Goal: Task Accomplishment & Management: Use online tool/utility

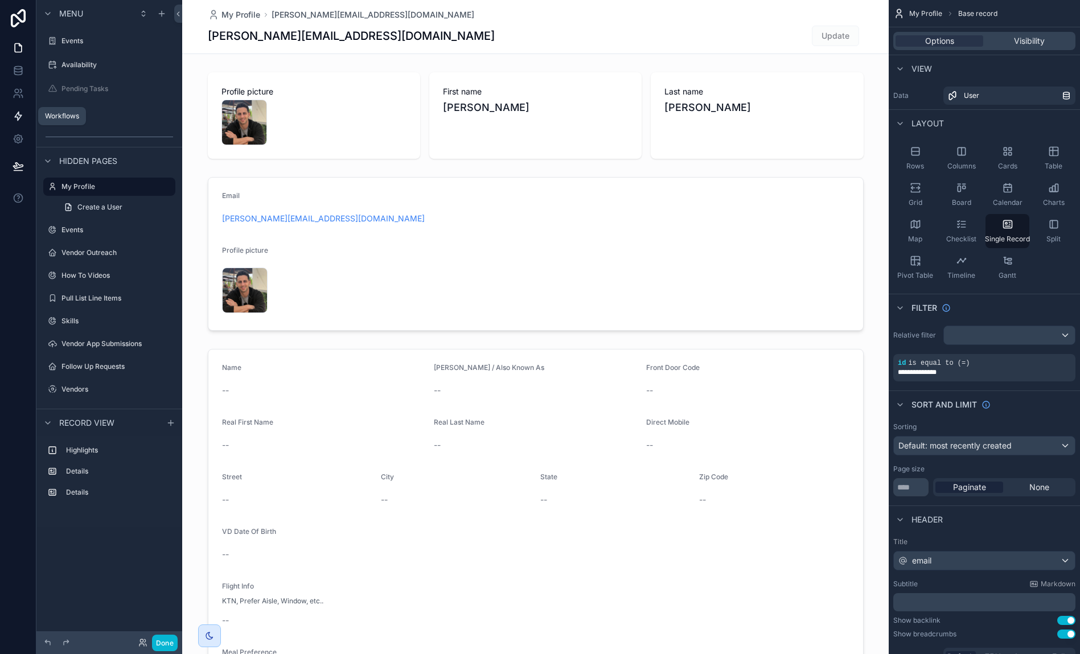
click at [23, 115] on icon at bounding box center [18, 115] width 11 height 11
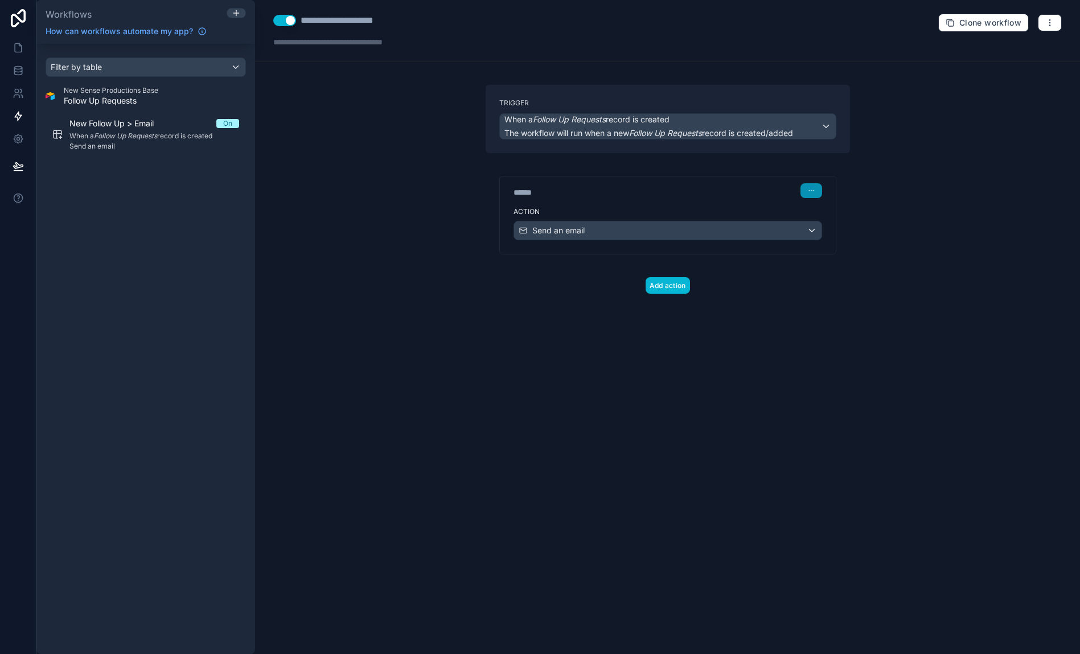
click at [814, 193] on icon "button" at bounding box center [811, 190] width 7 height 7
click at [818, 211] on button "Edit Description" at bounding box center [838, 216] width 78 height 18
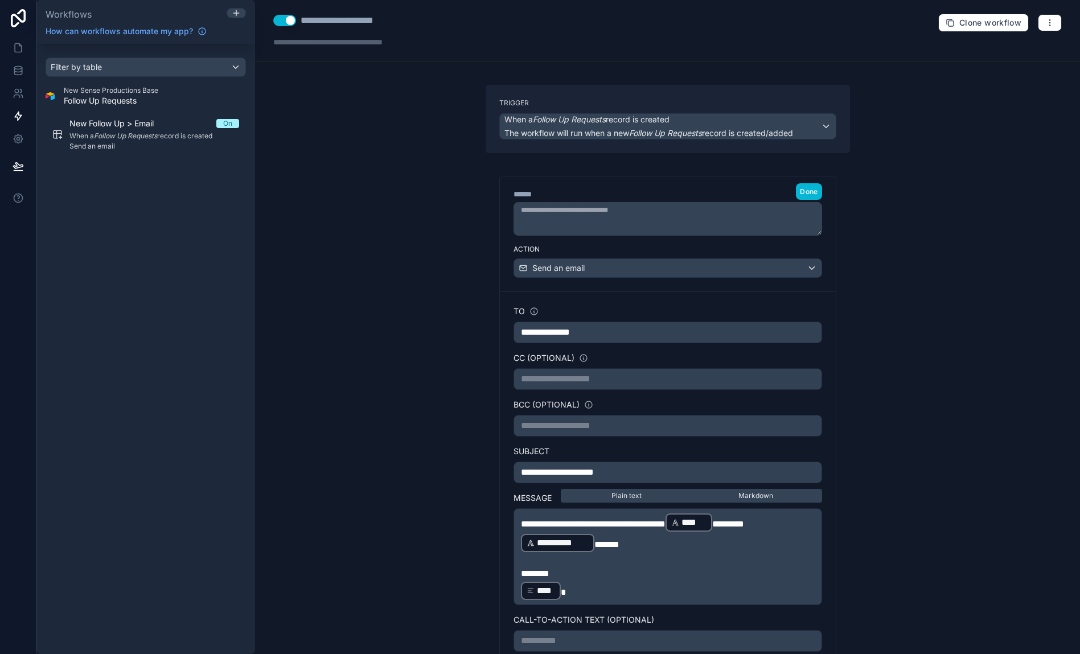
click at [658, 335] on p "**********" at bounding box center [668, 333] width 294 height 14
click at [681, 347] on div "**********" at bounding box center [668, 526] width 309 height 440
click at [605, 339] on p "**********" at bounding box center [668, 333] width 294 height 14
click at [913, 346] on div "**********" at bounding box center [667, 327] width 825 height 654
click at [815, 192] on span "Done" at bounding box center [809, 191] width 18 height 9
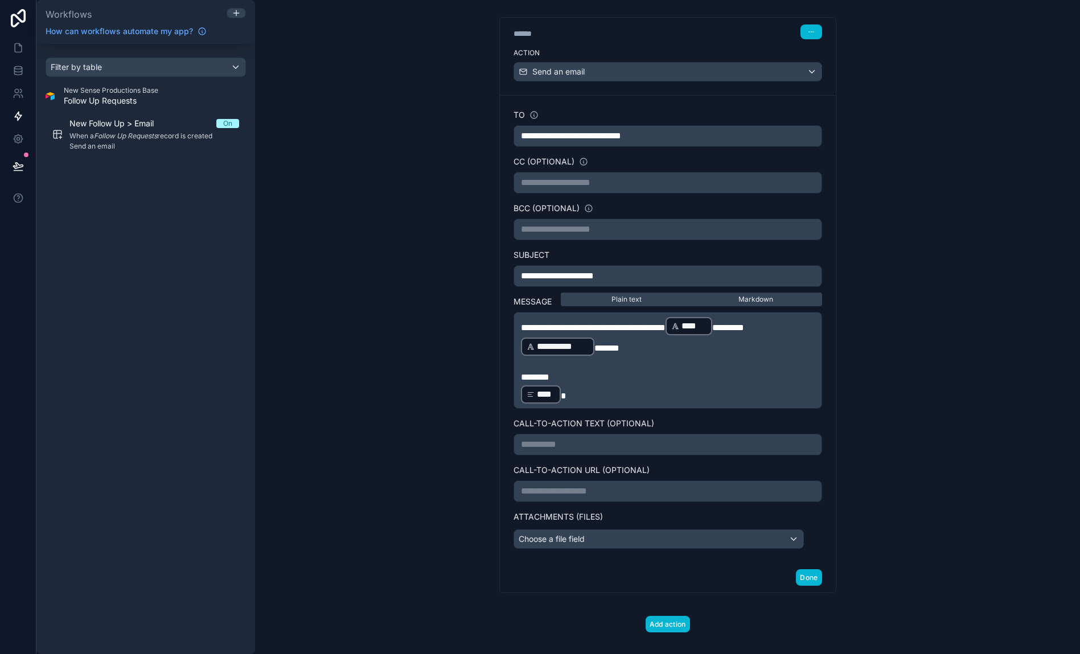
scroll to position [174, 0]
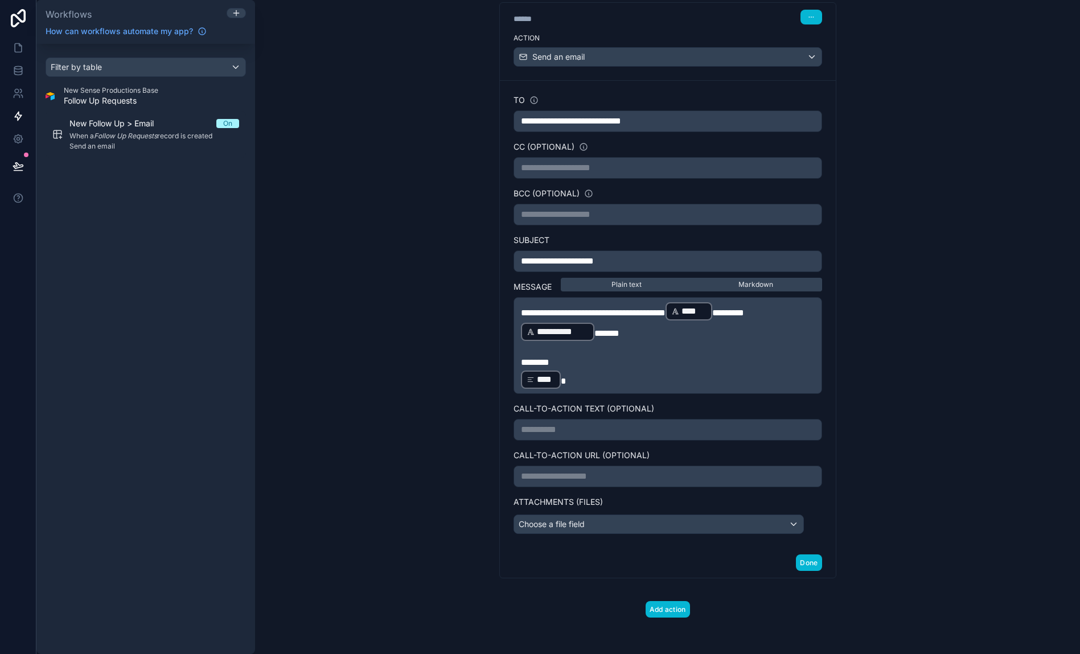
click at [522, 117] on span "**********" at bounding box center [571, 121] width 100 height 9
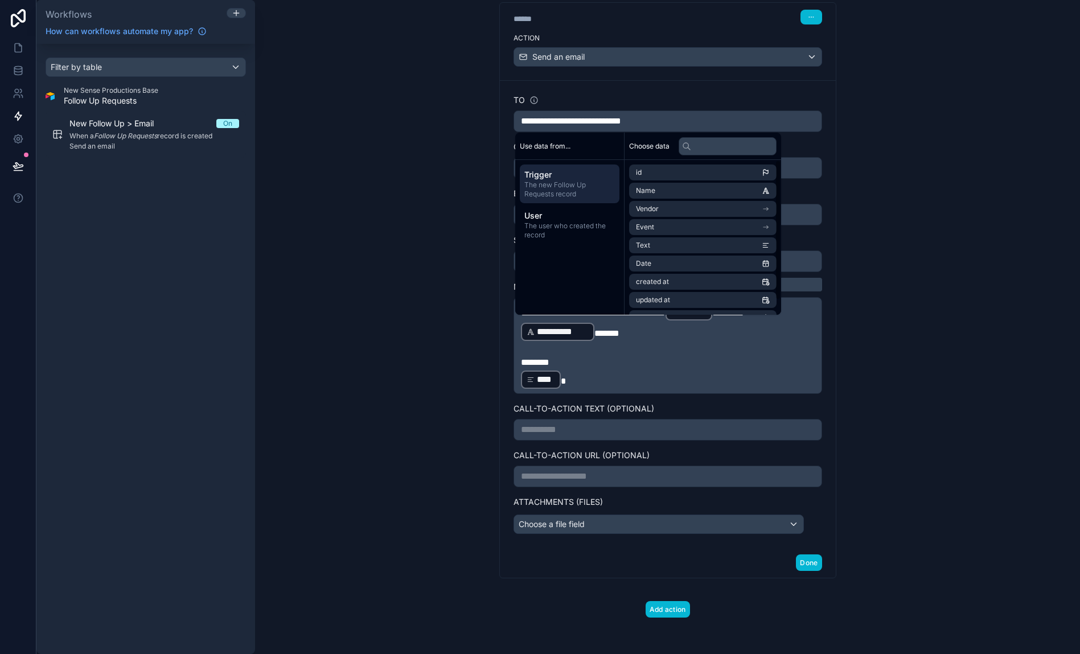
click at [945, 188] on div "**********" at bounding box center [667, 327] width 825 height 654
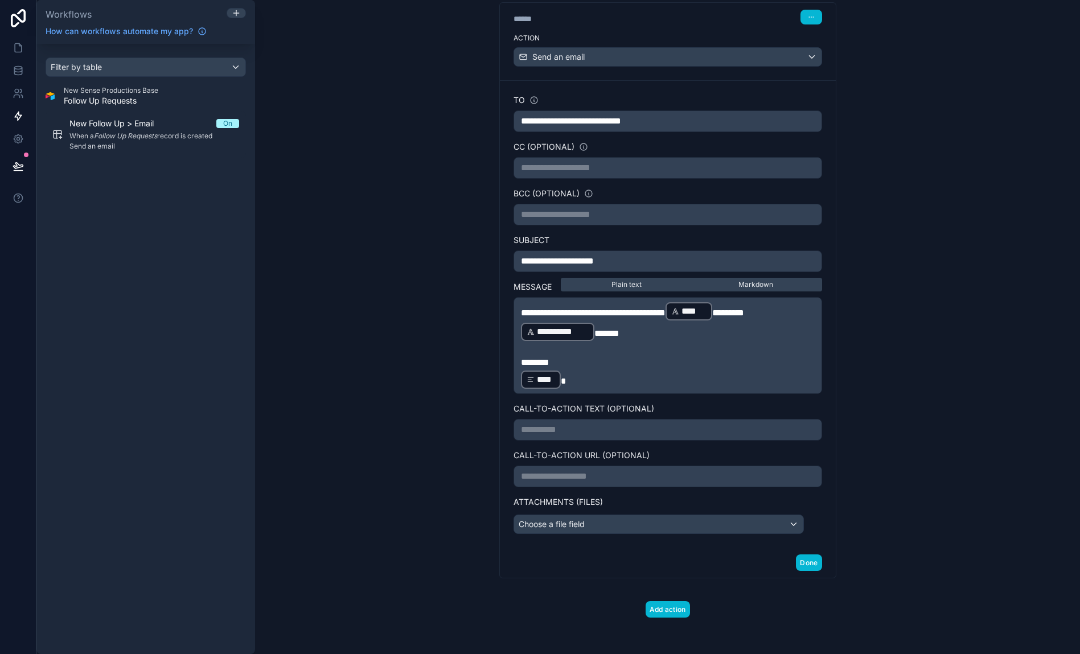
click at [717, 121] on p "**********" at bounding box center [668, 121] width 294 height 14
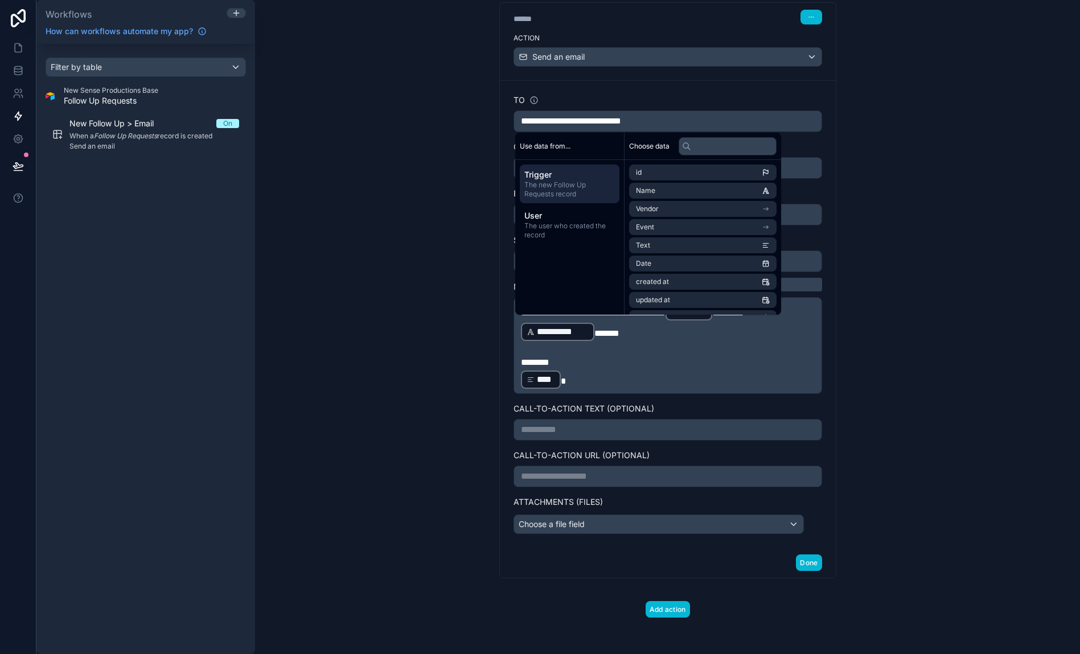
click at [948, 270] on div "**********" at bounding box center [667, 327] width 825 height 654
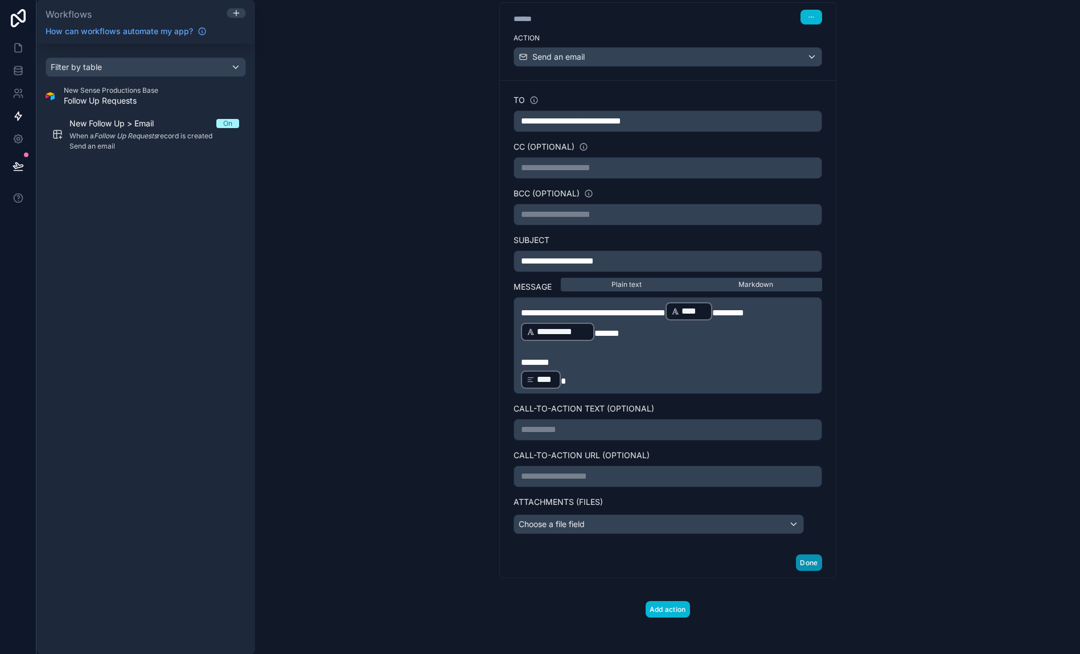
click at [814, 565] on button "Done" at bounding box center [809, 563] width 26 height 17
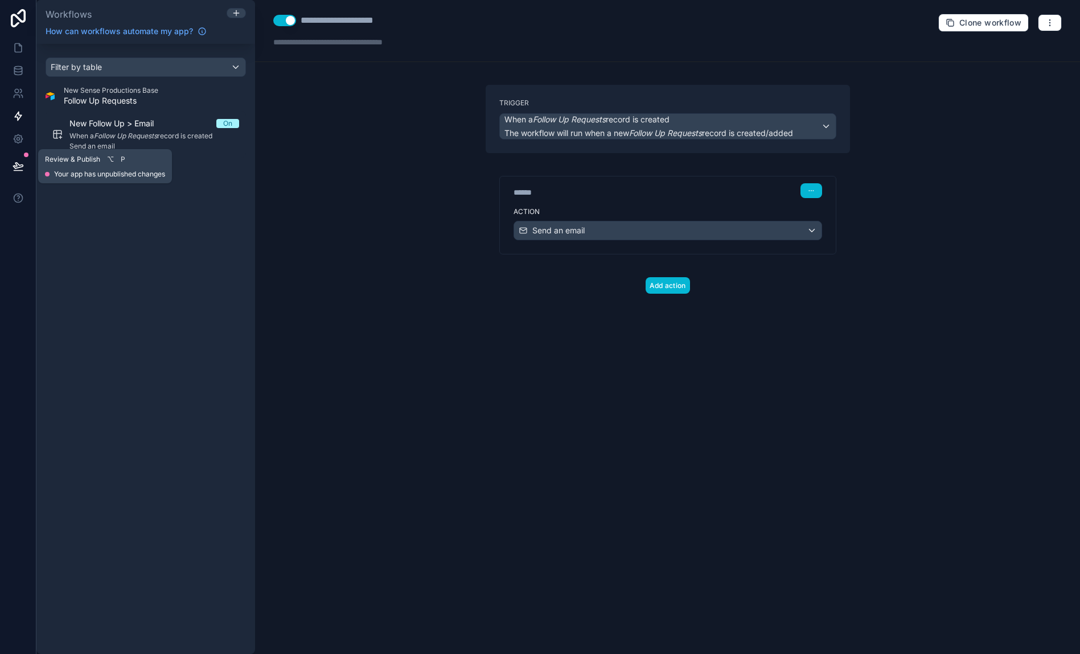
click at [23, 159] on button at bounding box center [18, 166] width 25 height 32
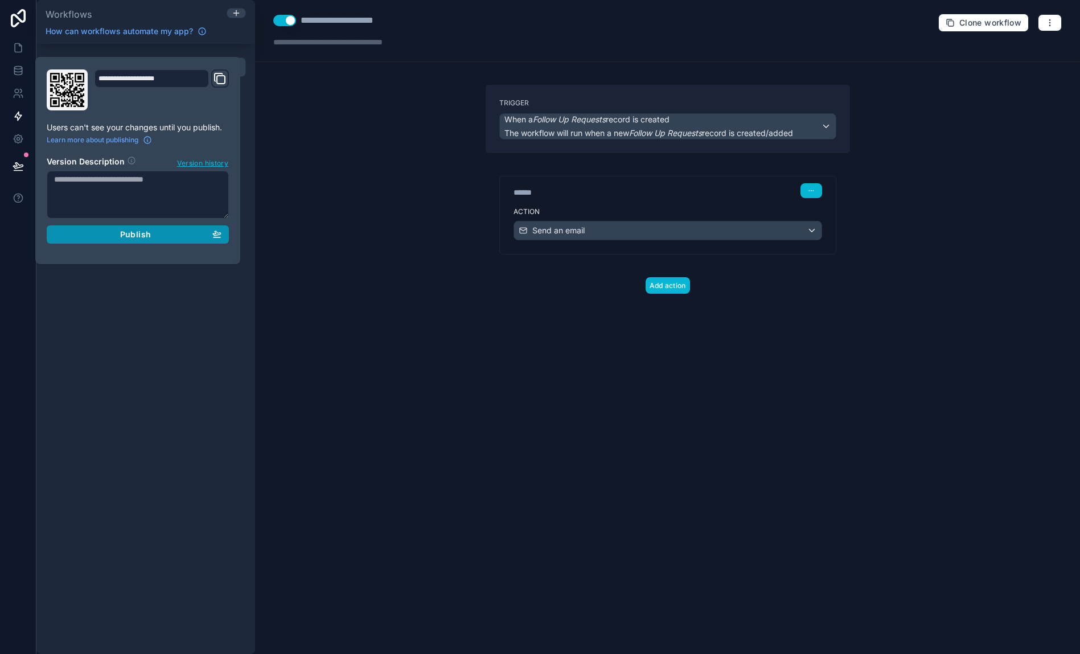
click at [109, 236] on div "Publish" at bounding box center [137, 234] width 167 height 10
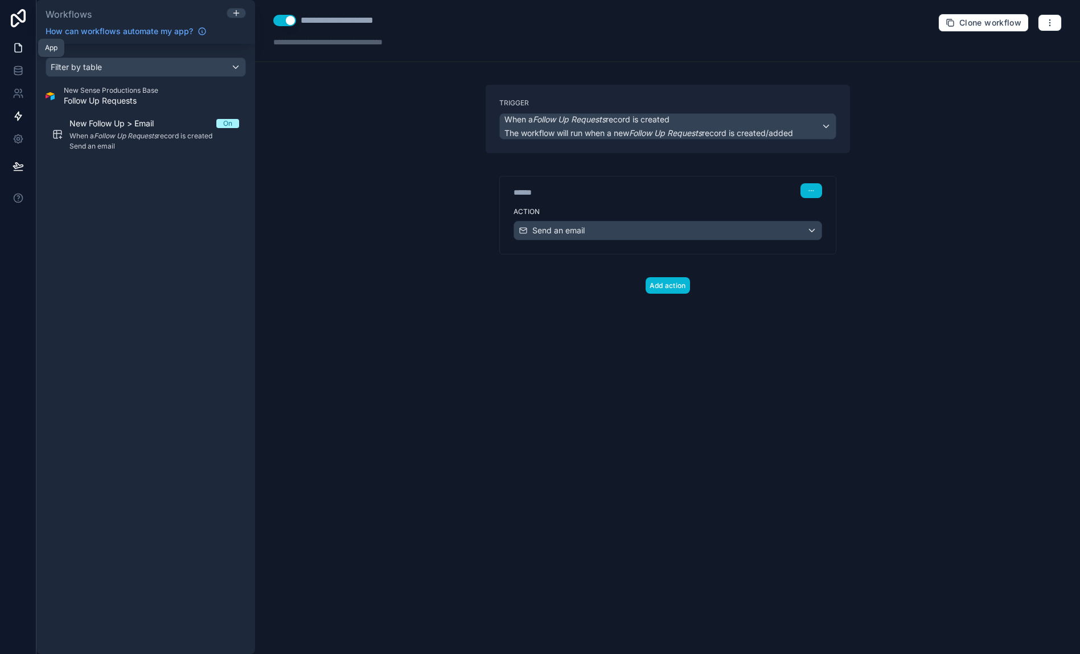
click at [17, 44] on icon at bounding box center [18, 48] width 7 height 9
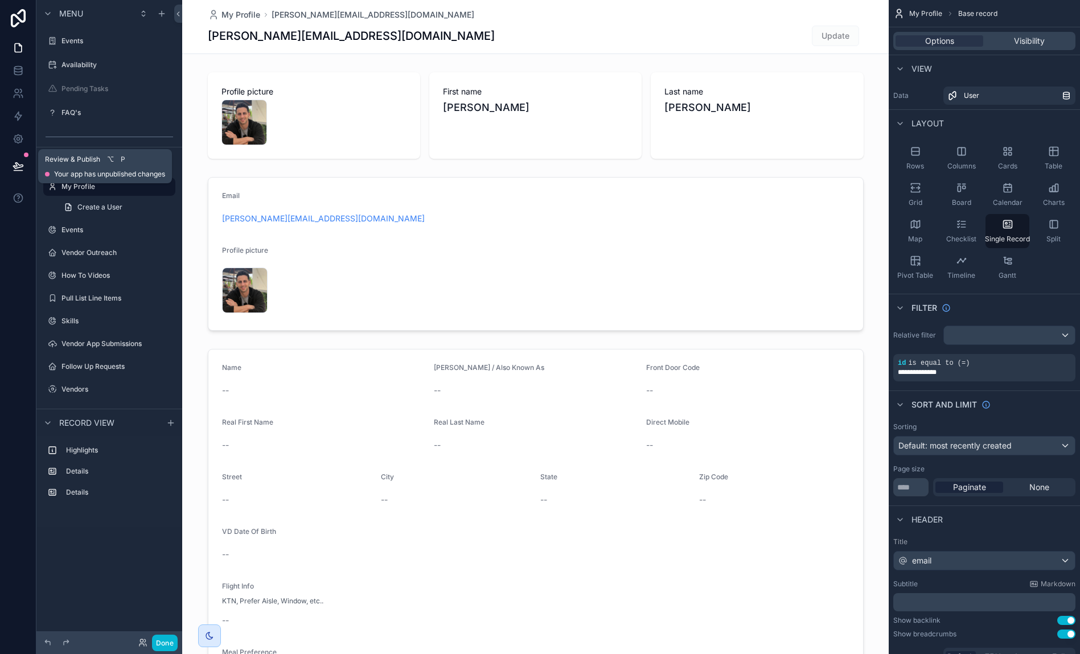
click at [20, 167] on icon at bounding box center [18, 166] width 10 height 6
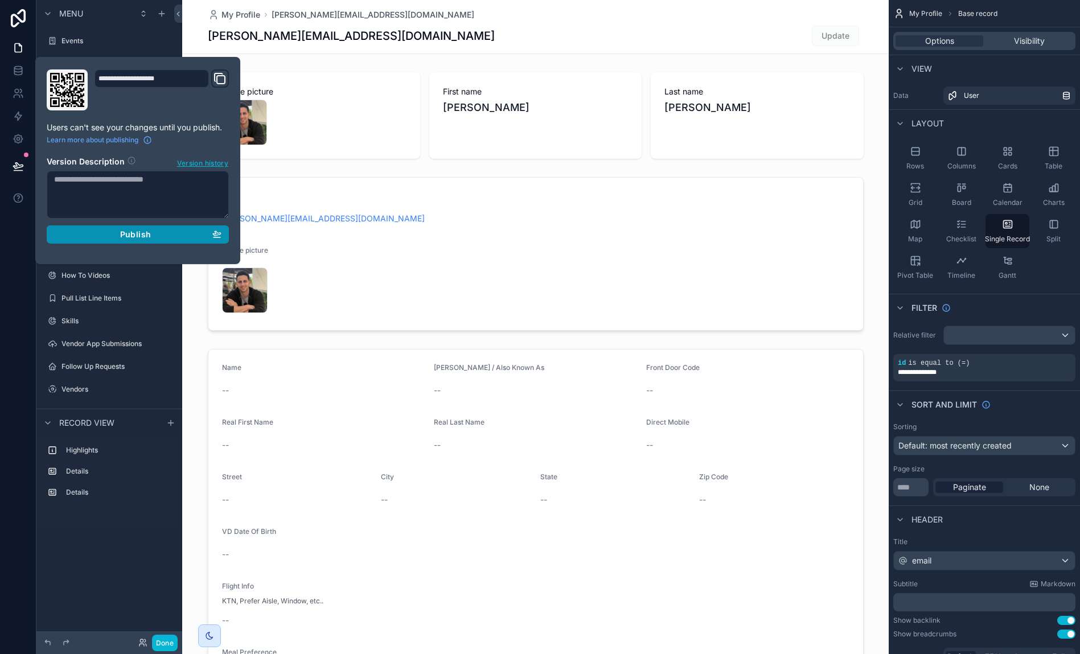
click at [97, 233] on div "Publish" at bounding box center [137, 234] width 167 height 10
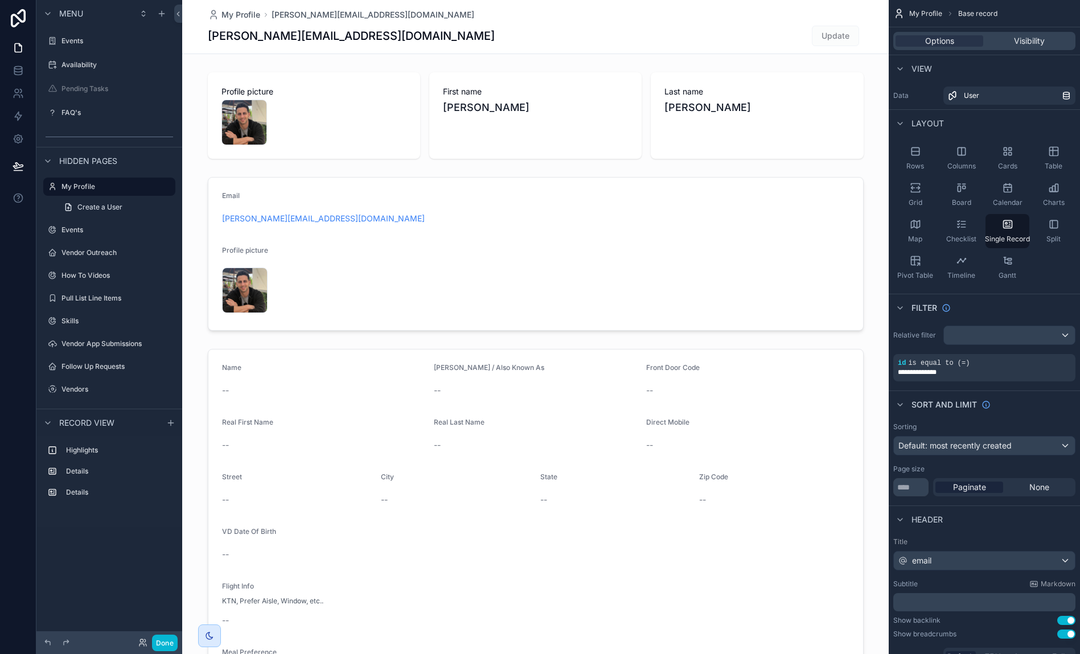
click at [430, 30] on div "jon@newsenseproductions.com Update" at bounding box center [536, 36] width 656 height 22
click at [81, 41] on label "Events" at bounding box center [106, 40] width 91 height 9
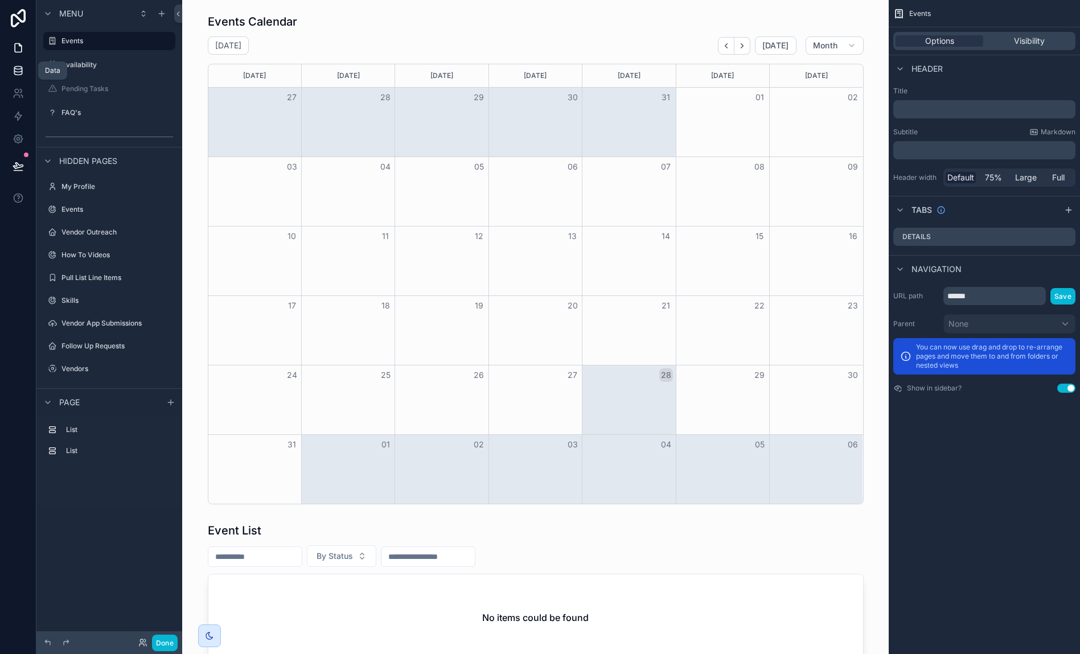
click at [19, 73] on icon at bounding box center [18, 70] width 11 height 11
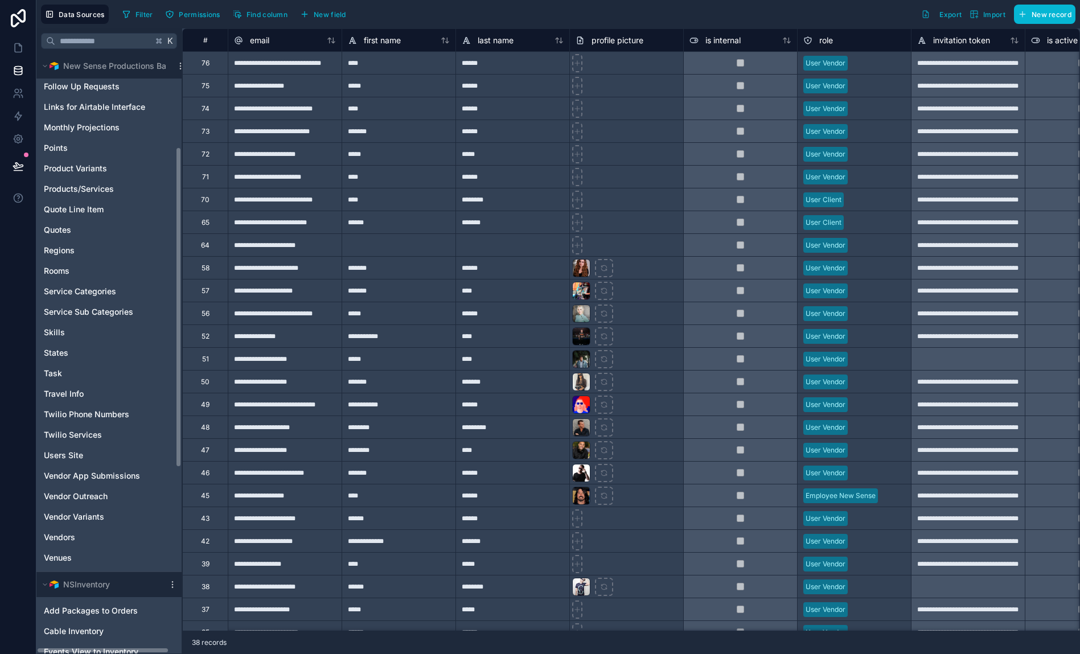
scroll to position [183, 0]
click at [85, 497] on span "Vendor Outreach" at bounding box center [76, 495] width 64 height 11
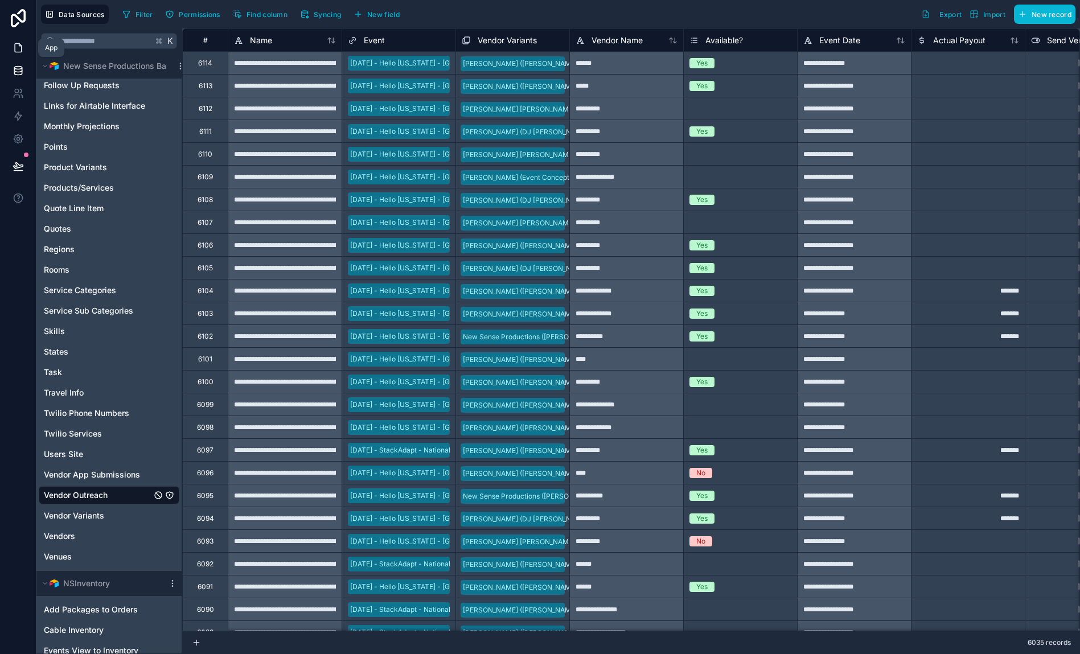
click at [11, 47] on link at bounding box center [18, 47] width 36 height 23
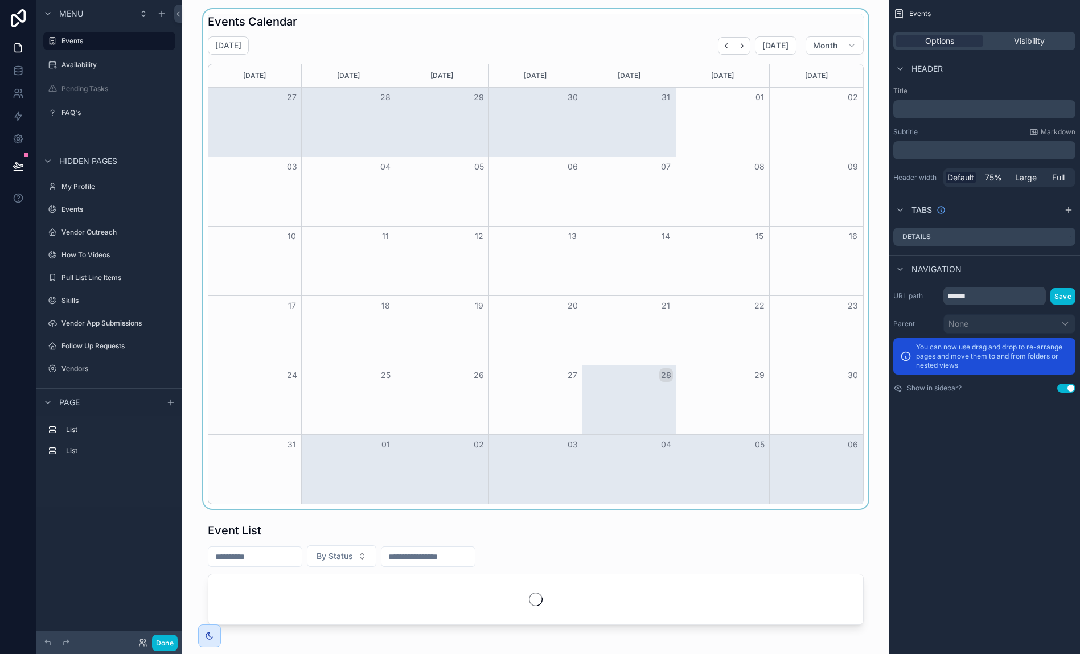
click at [746, 49] on div "scrollable content" at bounding box center [535, 259] width 688 height 500
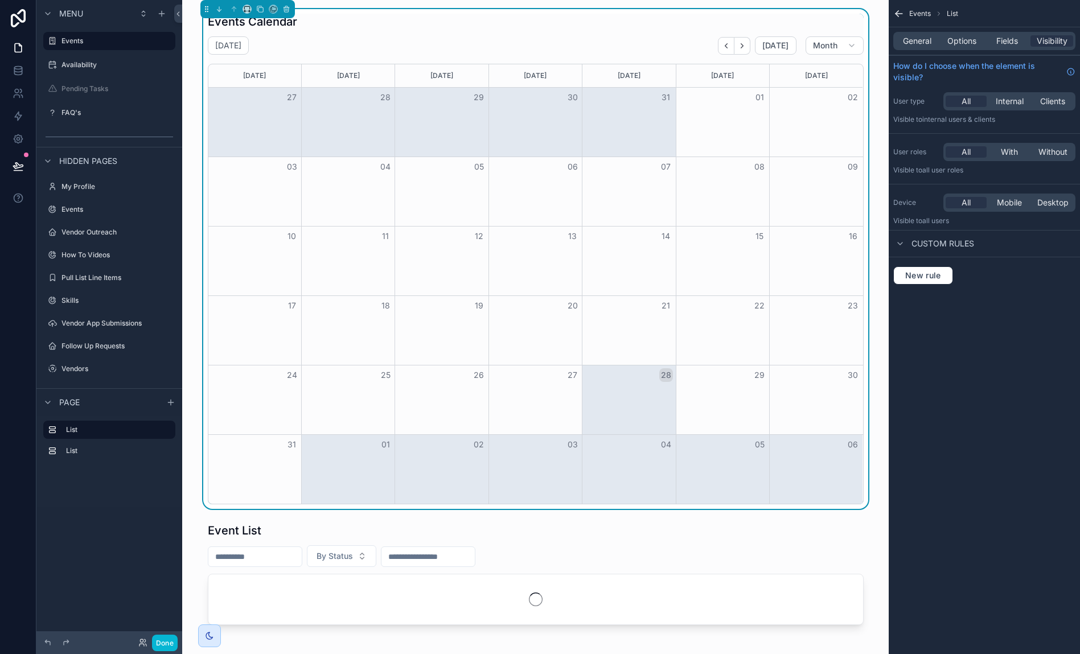
click at [746, 49] on icon "Next" at bounding box center [742, 46] width 9 height 9
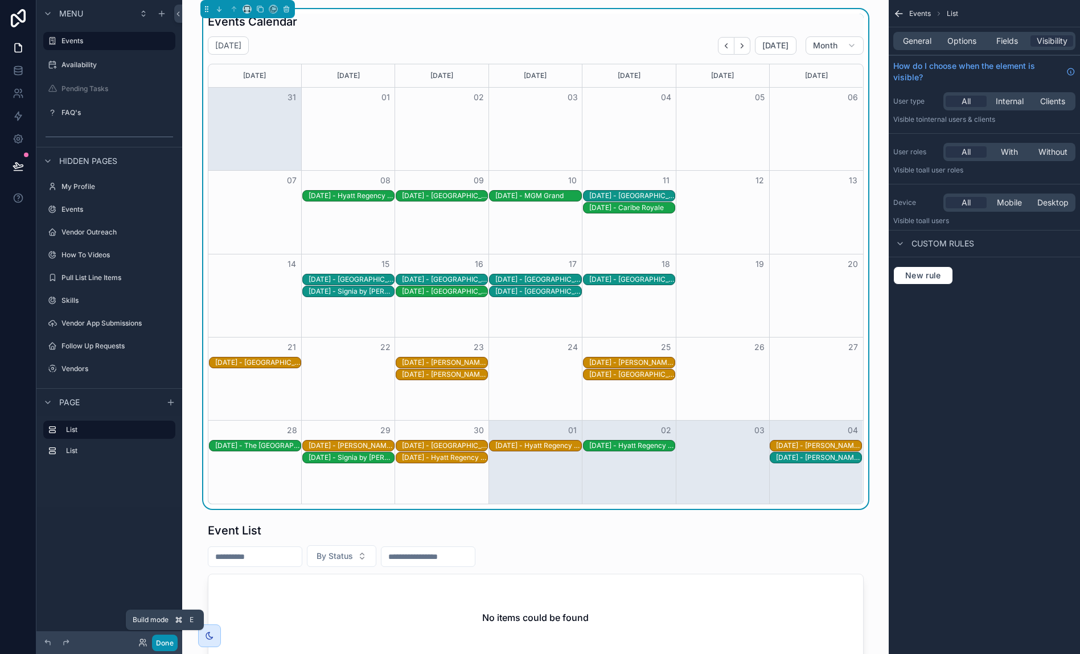
click at [157, 639] on button "Done" at bounding box center [165, 643] width 26 height 17
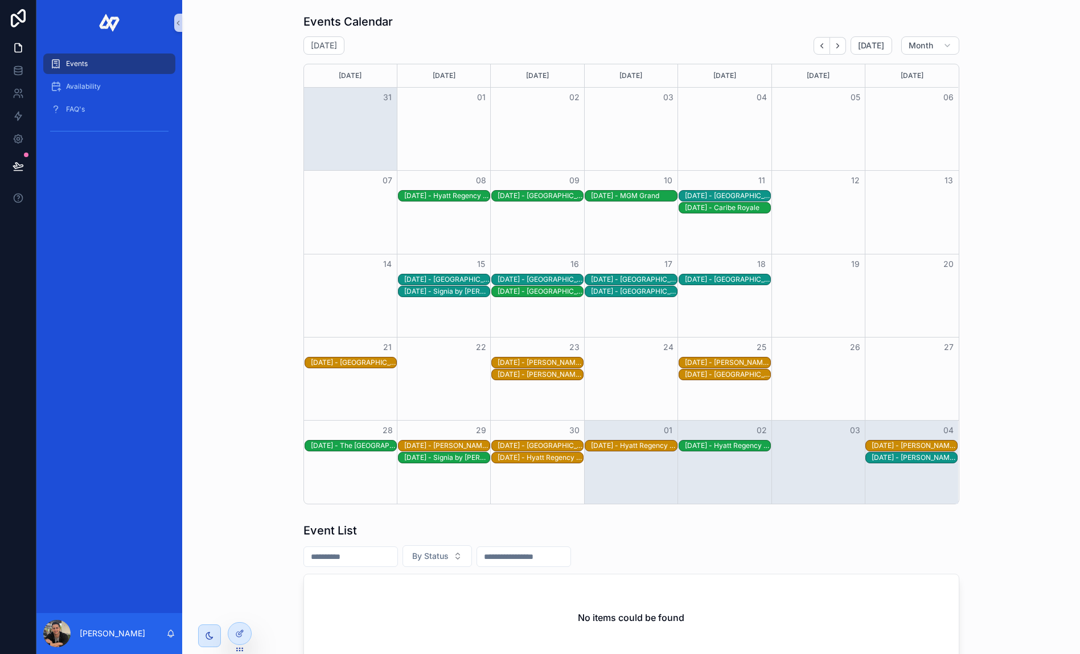
click at [538, 200] on div "9/9/2025 - Sapphire Falls Resort" at bounding box center [540, 195] width 85 height 9
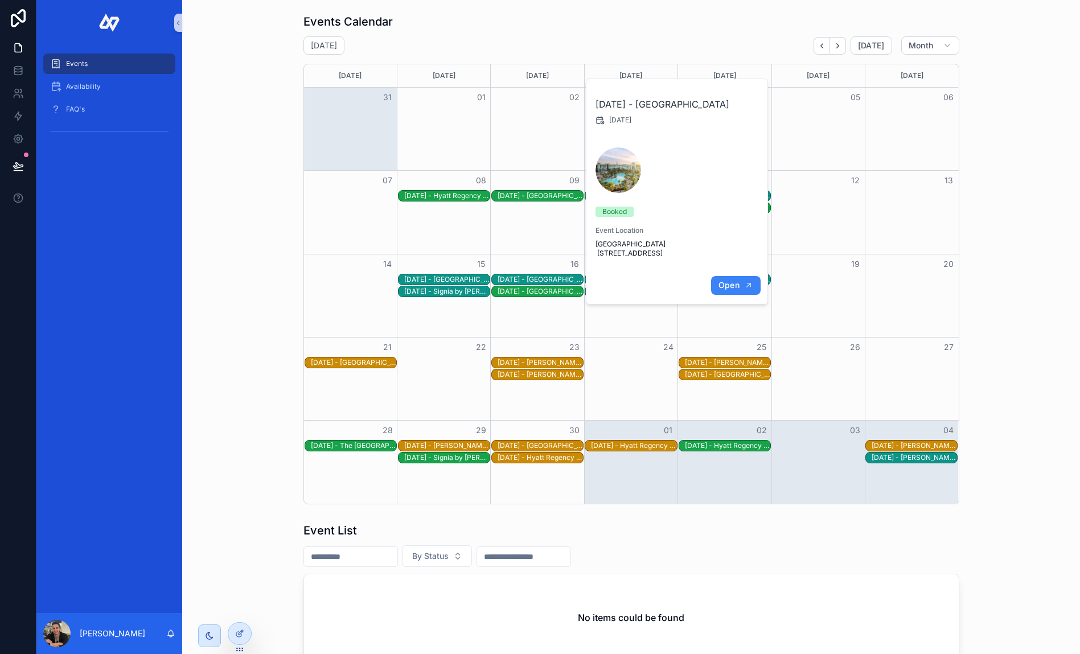
click at [725, 290] on span "Open" at bounding box center [729, 285] width 21 height 10
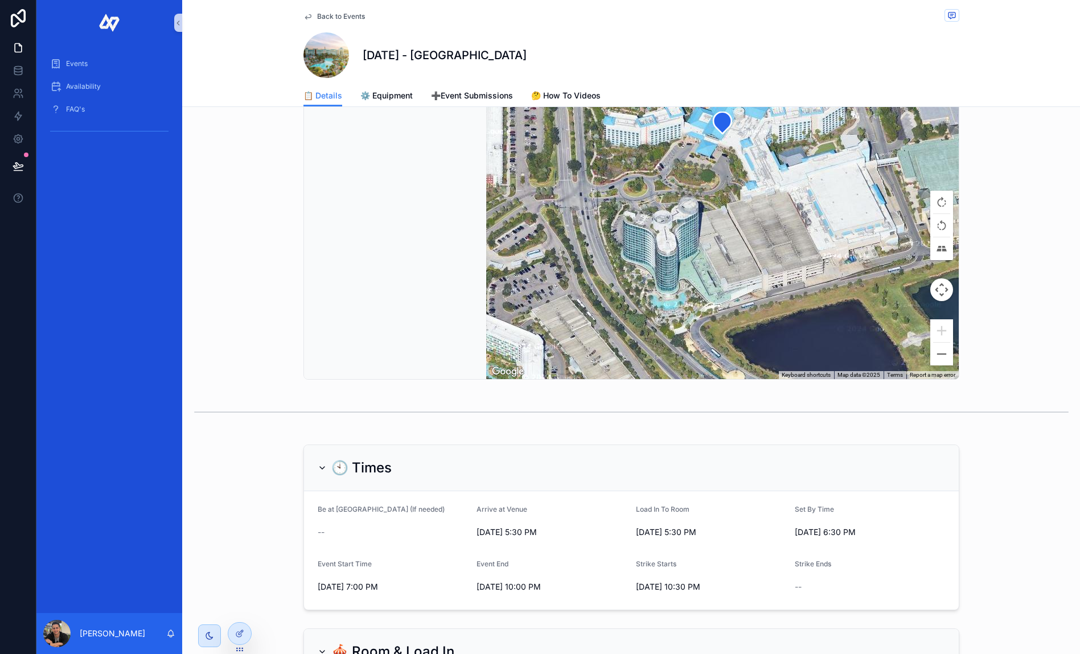
scroll to position [340, 0]
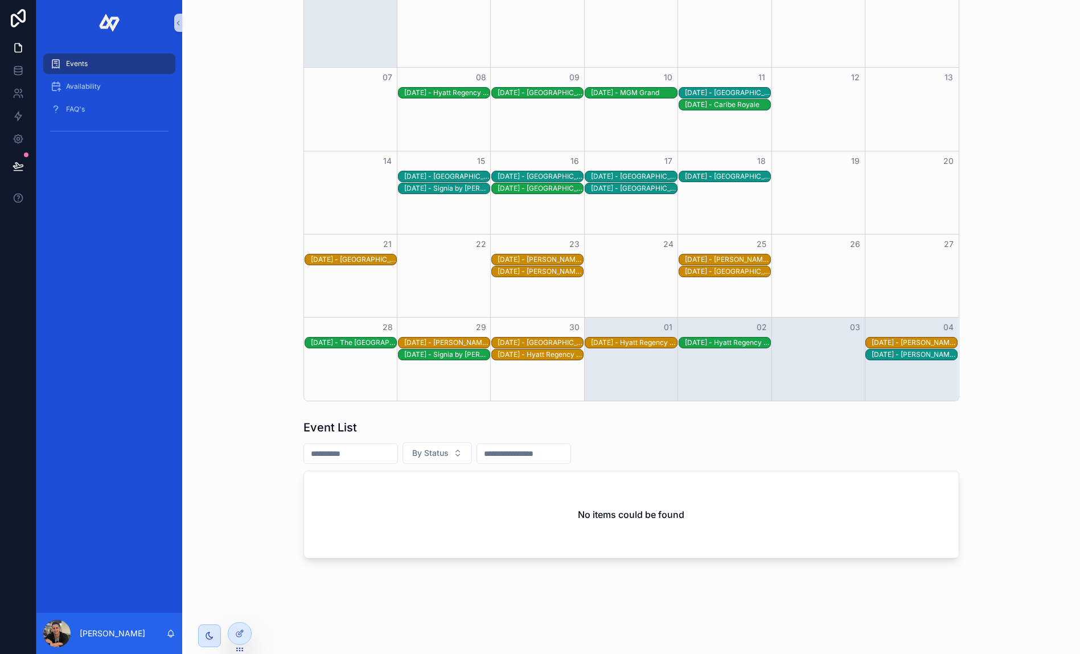
scroll to position [103, 0]
click at [554, 177] on div "9/16/2025 - JW Marriott Orlando Grande Lakes" at bounding box center [540, 176] width 85 height 9
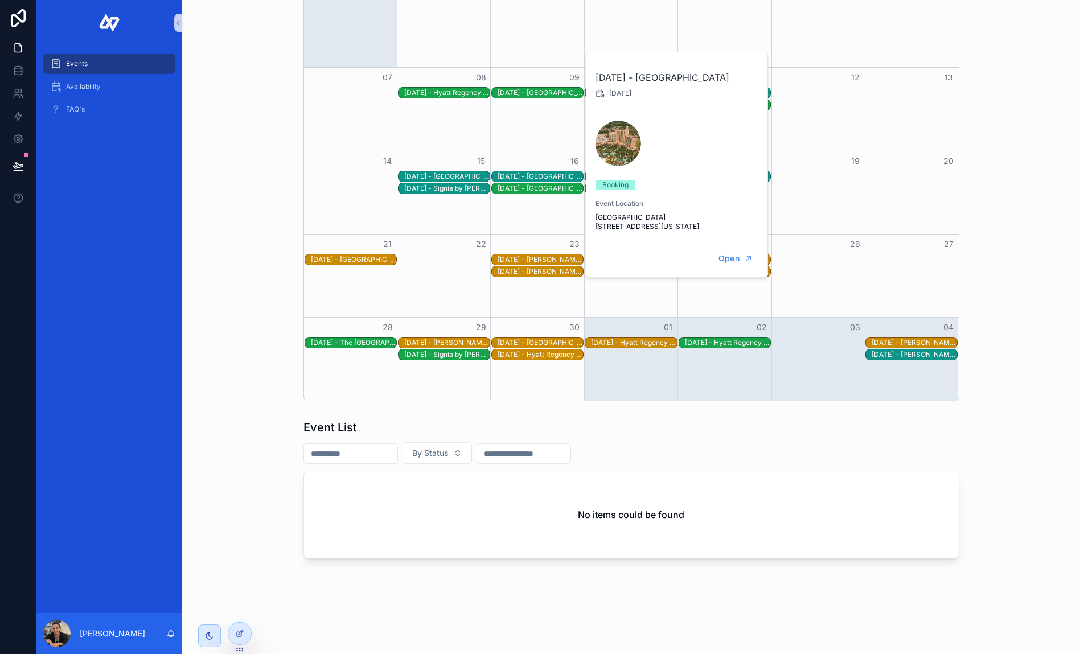
click at [553, 190] on div "[DATE] - [GEOGRAPHIC_DATA][PERSON_NAME]" at bounding box center [540, 188] width 85 height 9
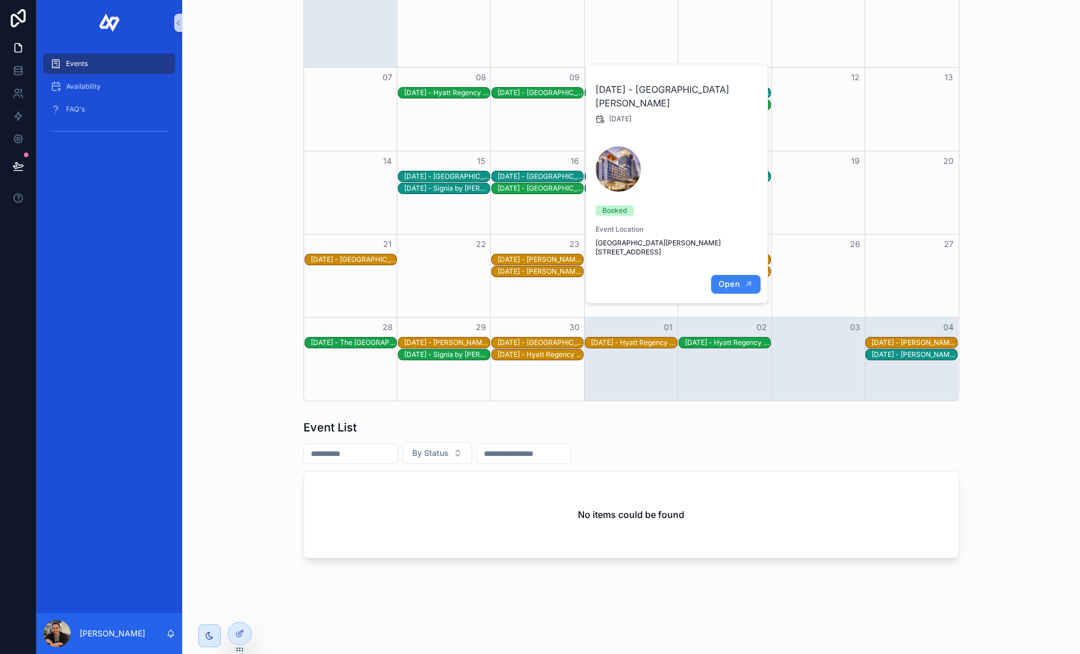
click at [733, 289] on span "Open" at bounding box center [729, 284] width 21 height 10
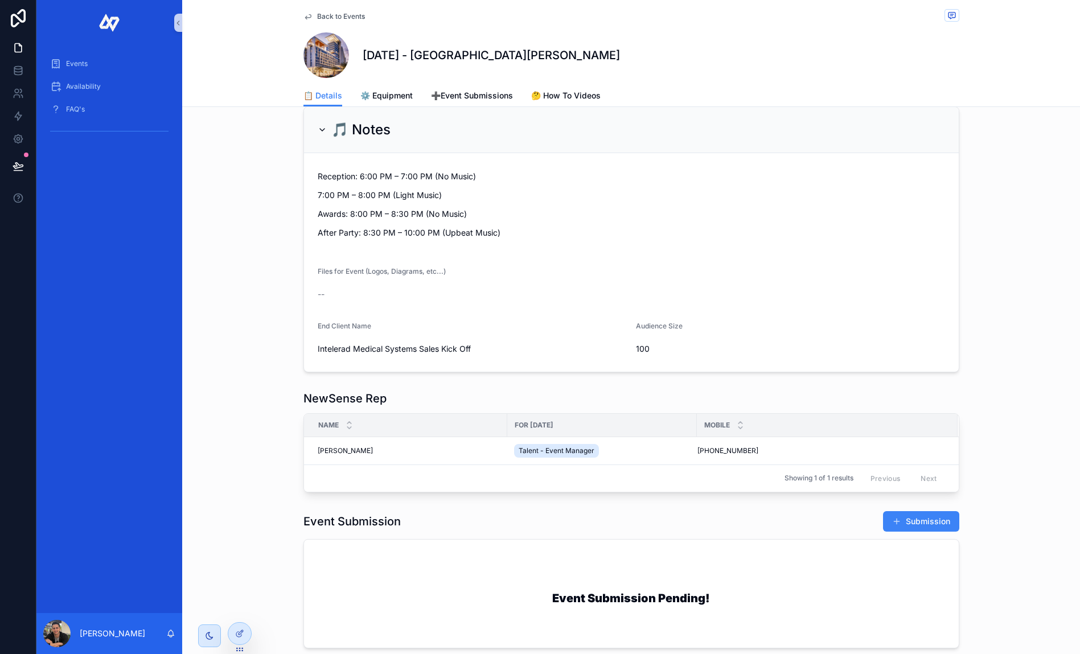
scroll to position [1274, 0]
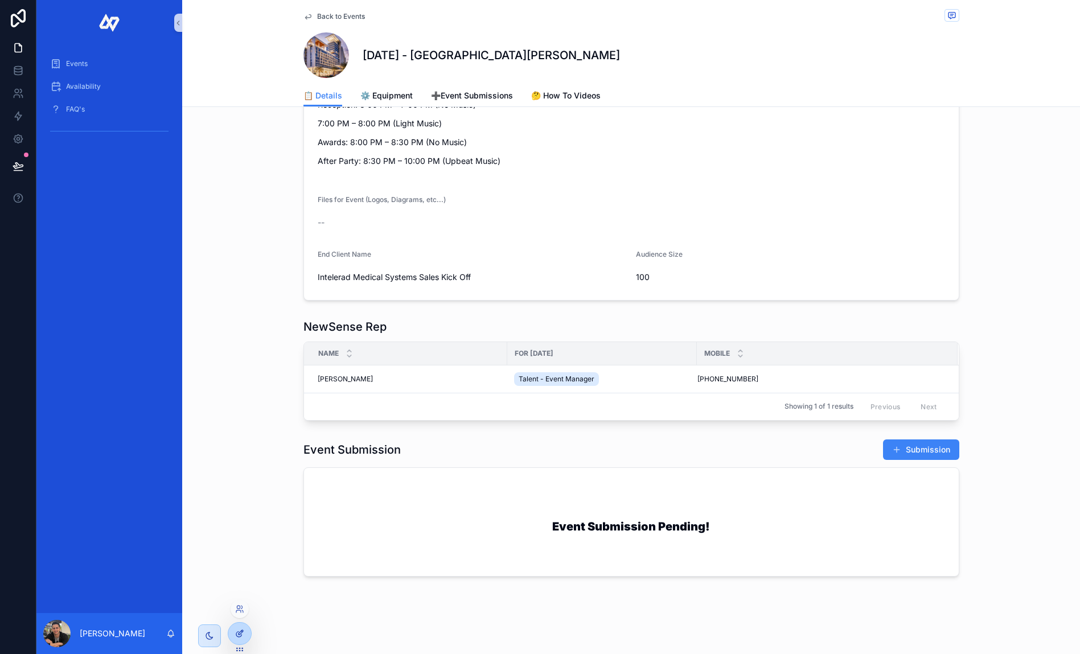
click at [245, 634] on div at bounding box center [239, 634] width 23 height 22
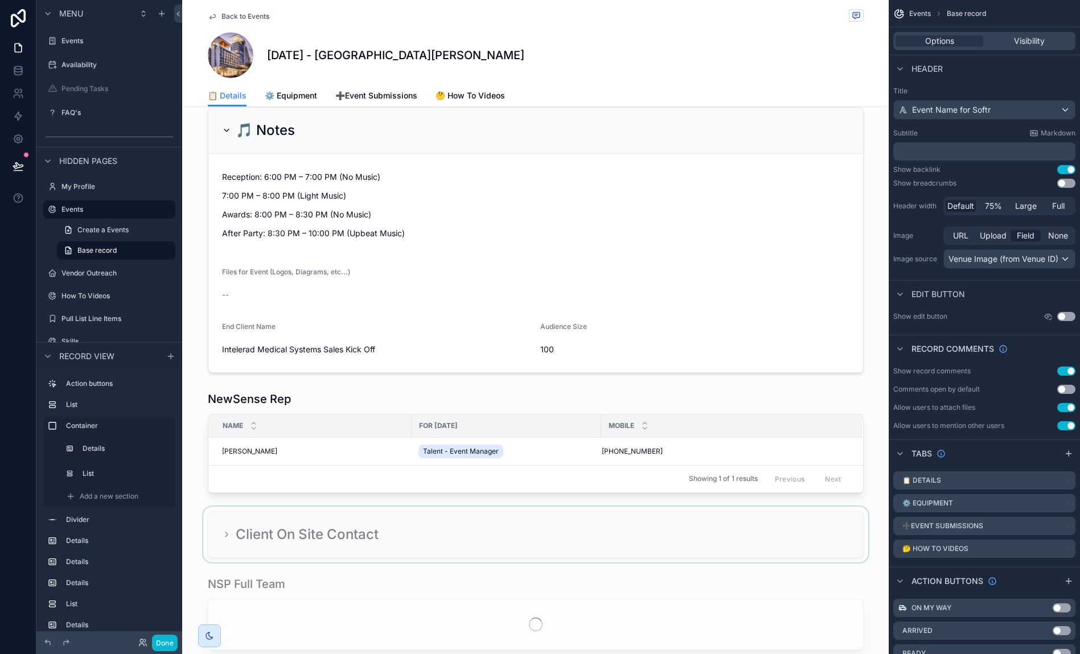
click at [456, 539] on div "scrollable content" at bounding box center [535, 535] width 707 height 56
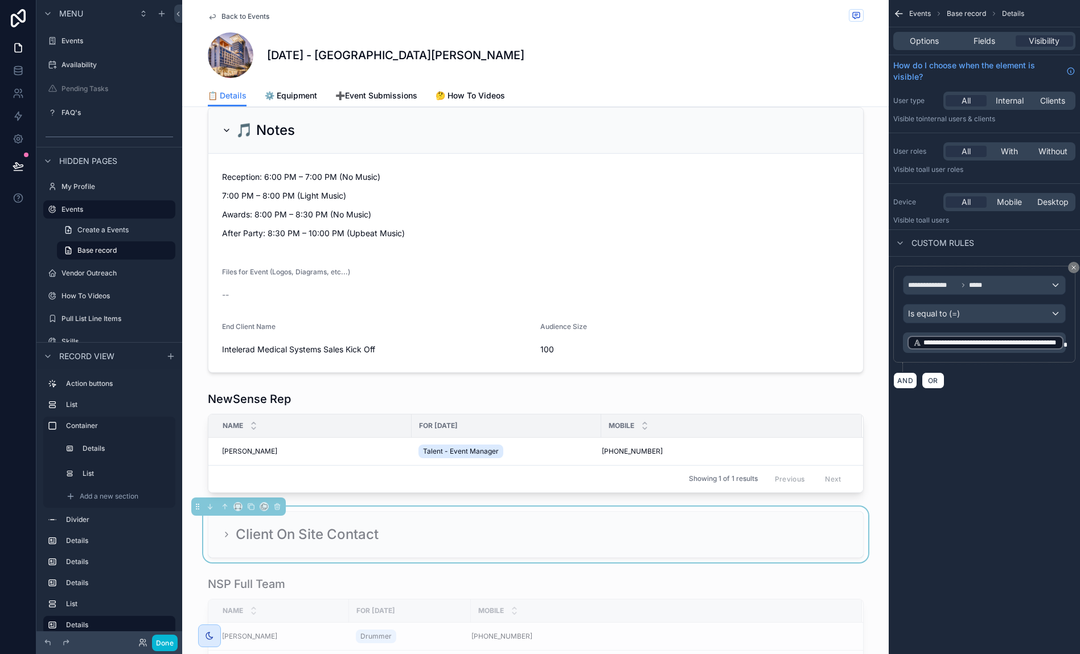
click at [227, 537] on icon "scrollable content" at bounding box center [226, 534] width 9 height 9
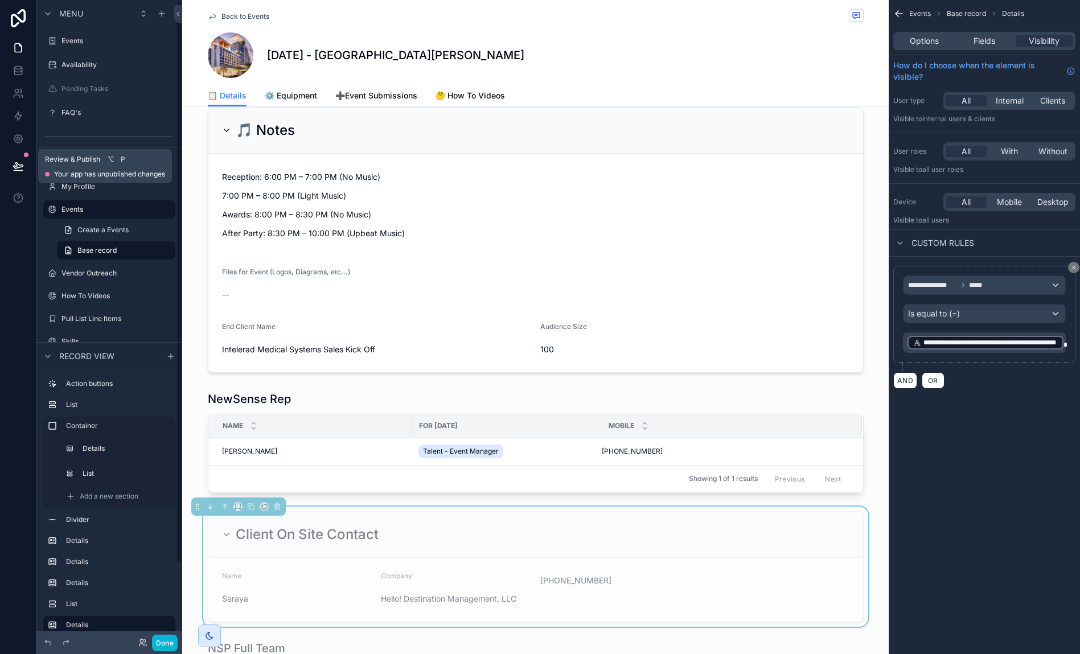
click at [20, 161] on icon at bounding box center [18, 166] width 11 height 11
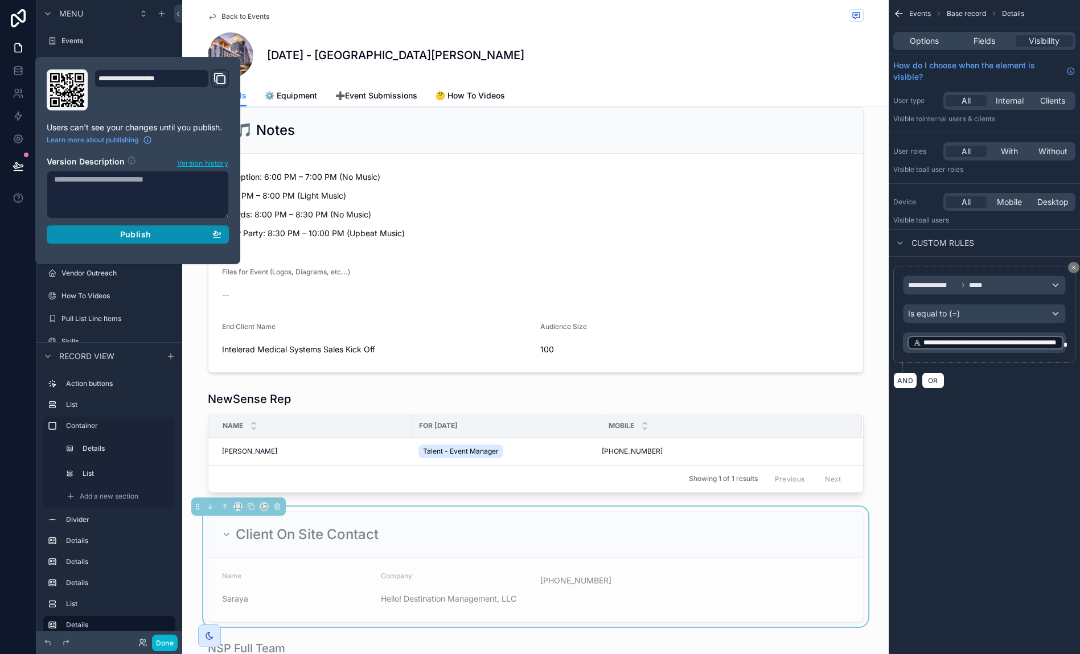
click at [86, 228] on button "Publish" at bounding box center [138, 234] width 182 height 18
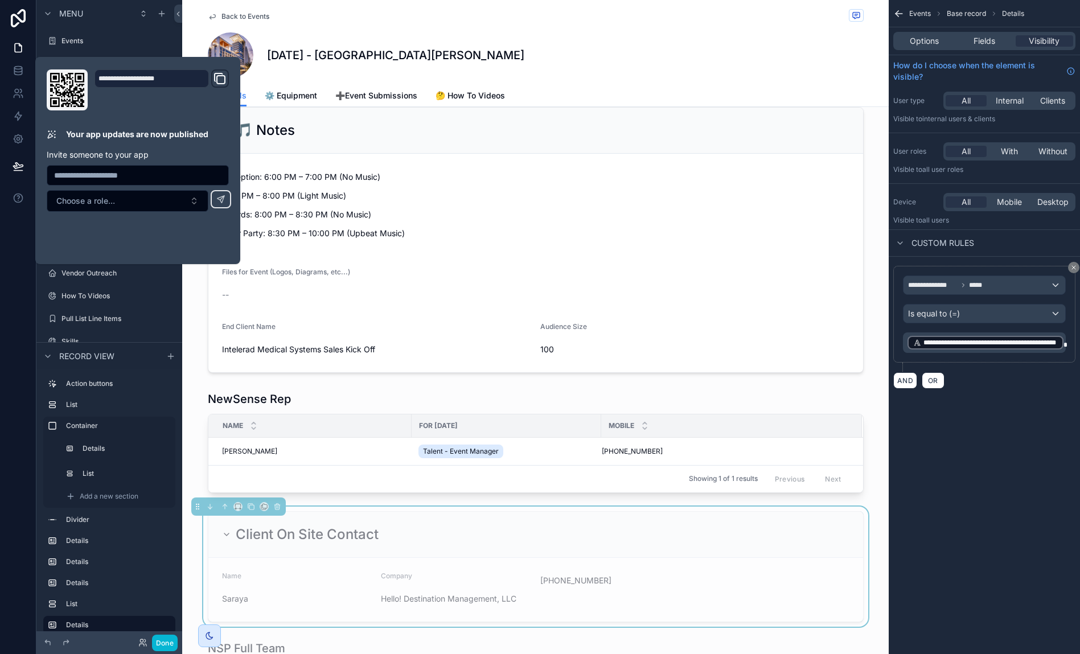
click at [575, 20] on div "Back to Events" at bounding box center [536, 16] width 656 height 14
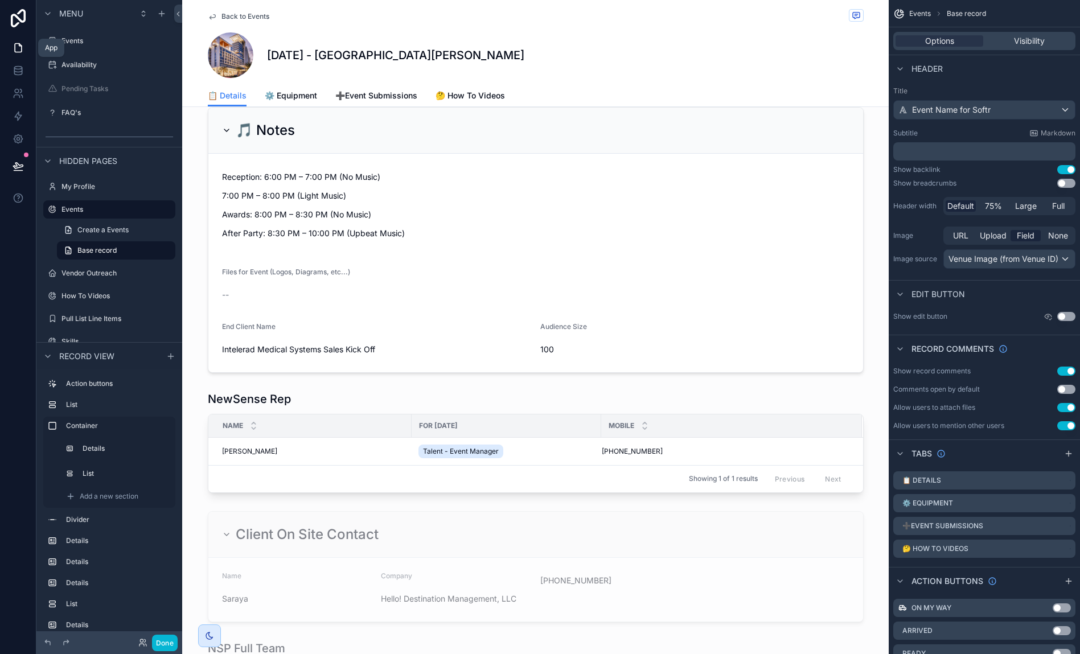
click at [9, 50] on link at bounding box center [18, 47] width 36 height 23
click at [167, 643] on button "Done" at bounding box center [165, 643] width 26 height 17
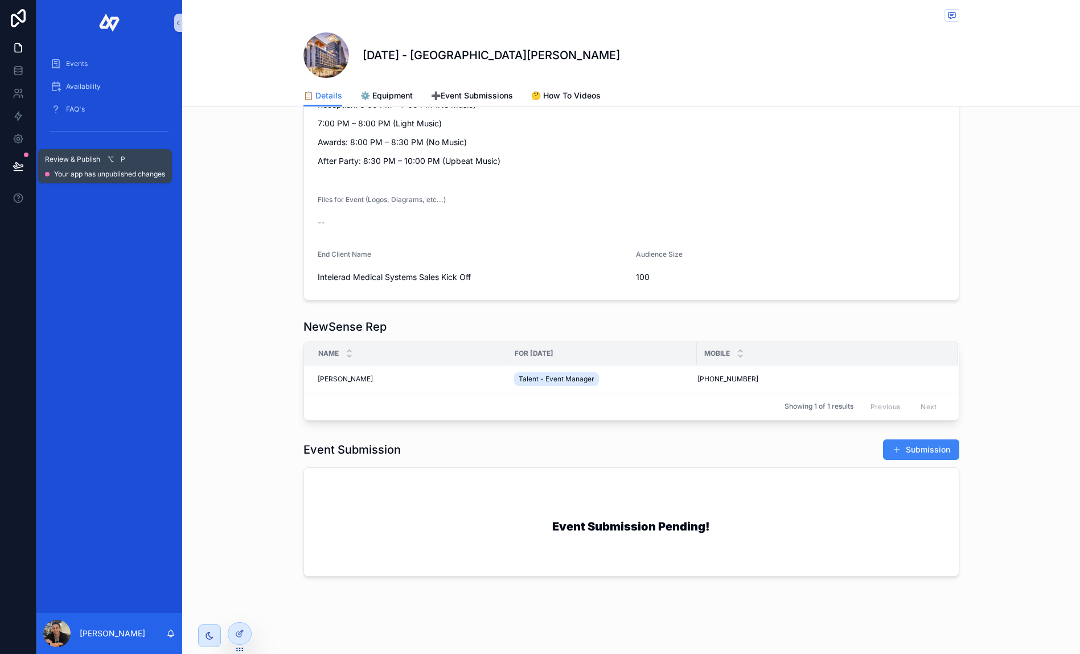
click at [27, 163] on button at bounding box center [18, 166] width 25 height 32
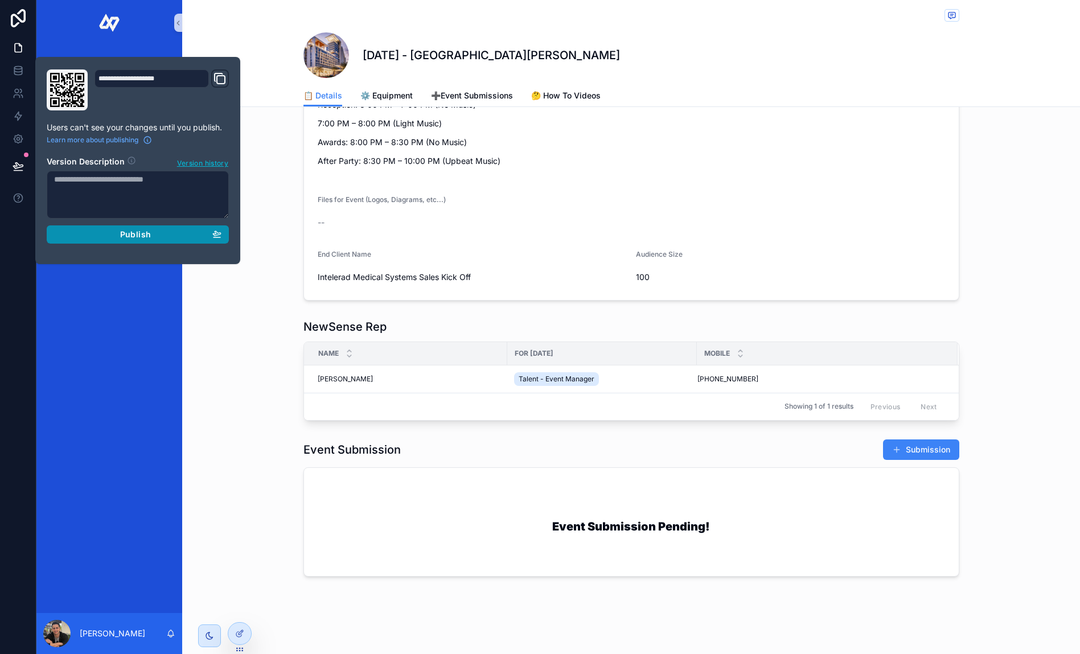
click at [93, 231] on div "Publish" at bounding box center [137, 234] width 167 height 10
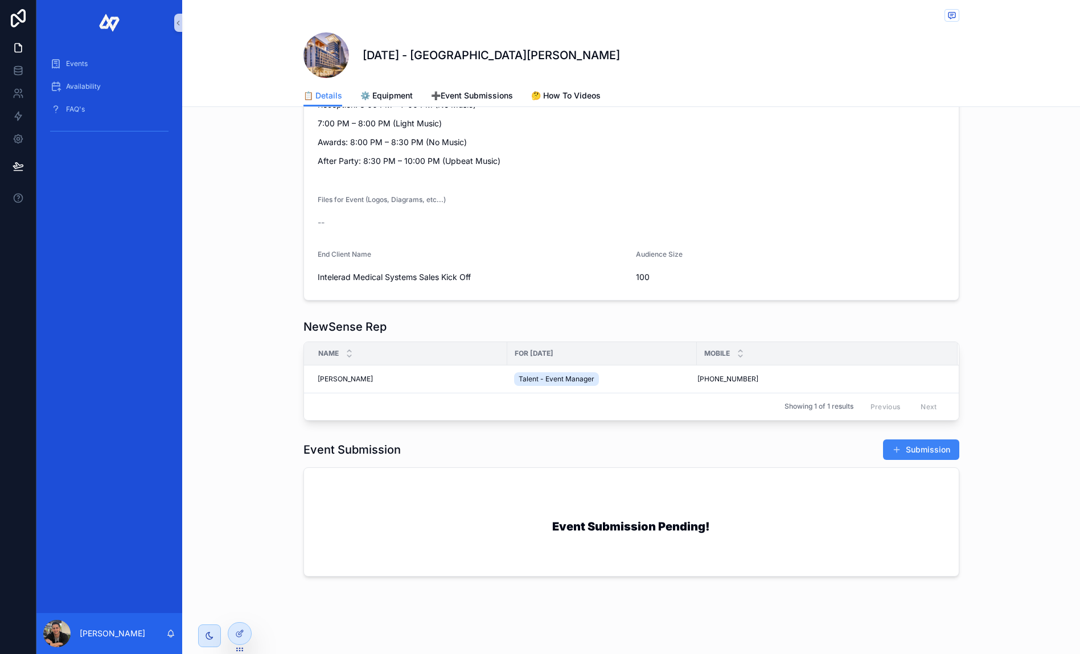
click at [252, 376] on div "NewSense Rep Name For Today Mobile Sarah Crossan Sarah Crossan Talent - Event M…" at bounding box center [631, 369] width 898 height 111
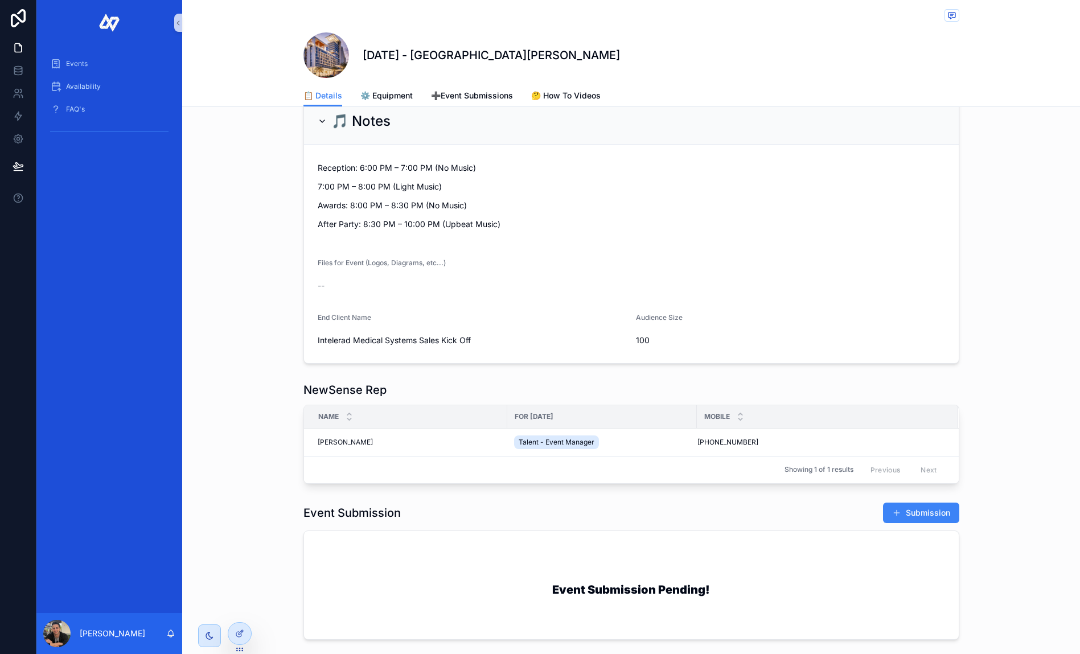
scroll to position [1274, 0]
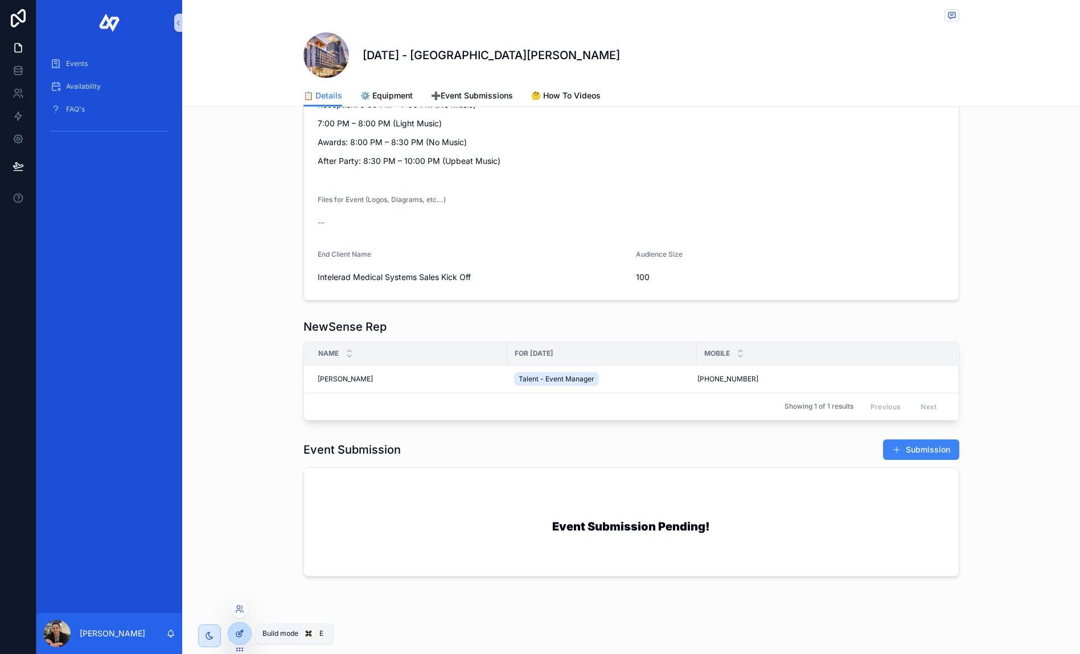
click at [237, 633] on icon at bounding box center [239, 633] width 9 height 9
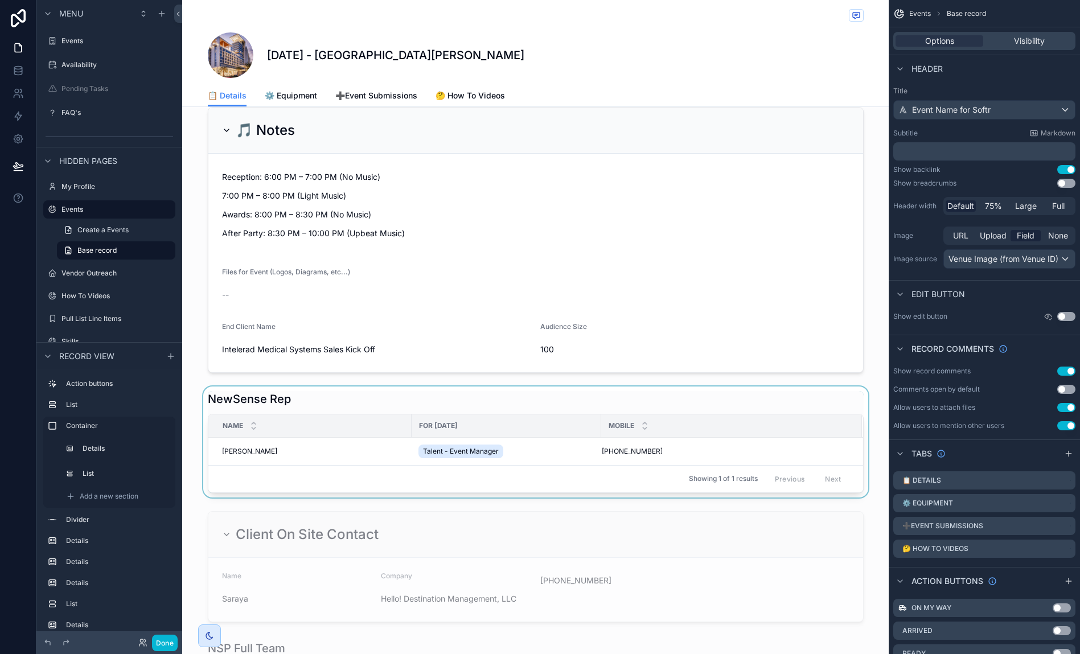
click at [323, 405] on div "scrollable content" at bounding box center [535, 442] width 707 height 111
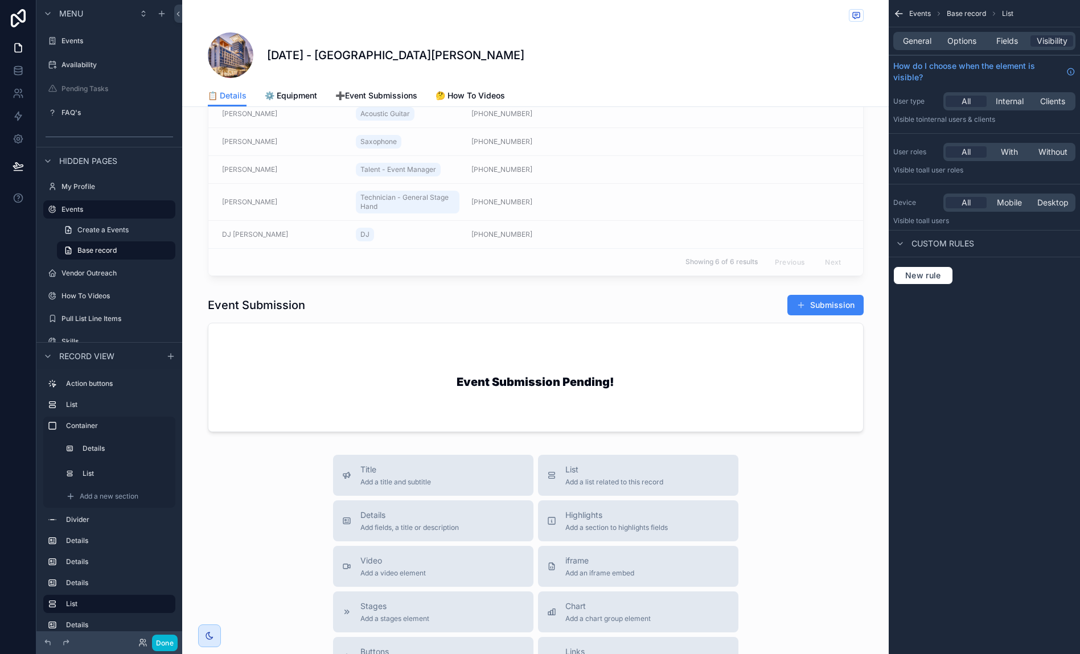
scroll to position [1896, 0]
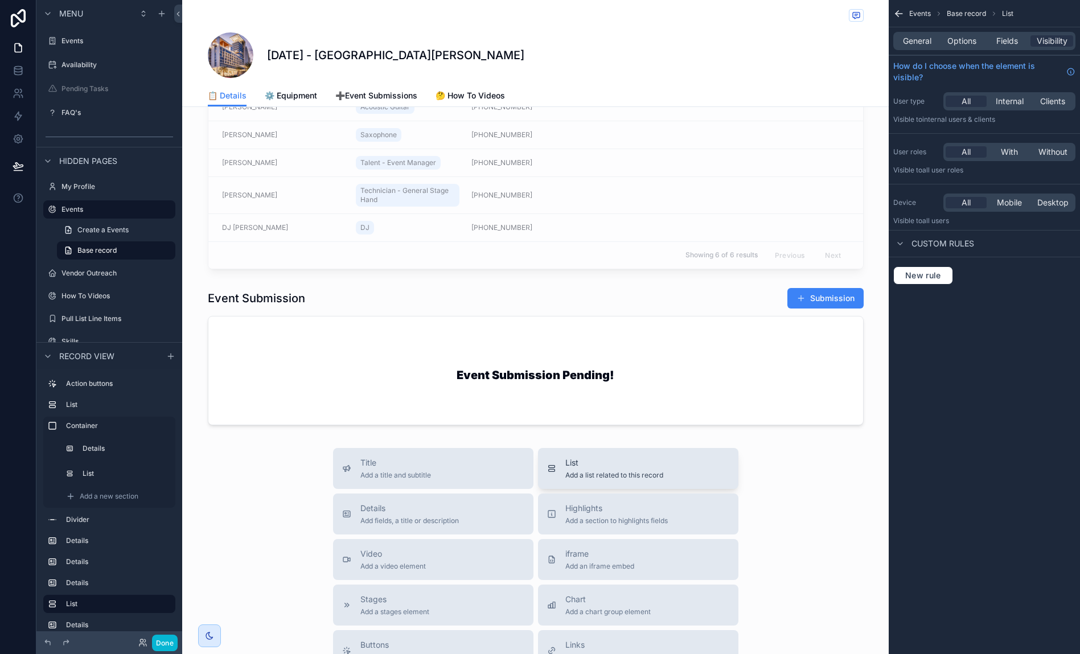
click at [592, 479] on span "Add a list related to this record" at bounding box center [614, 475] width 98 height 9
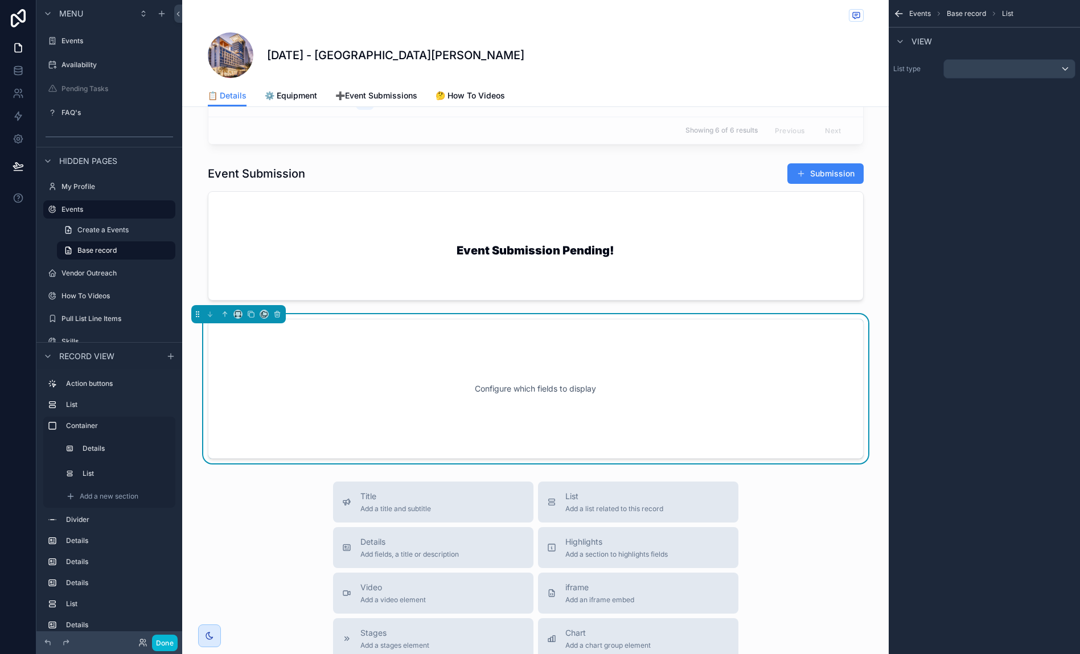
scroll to position [2090, 0]
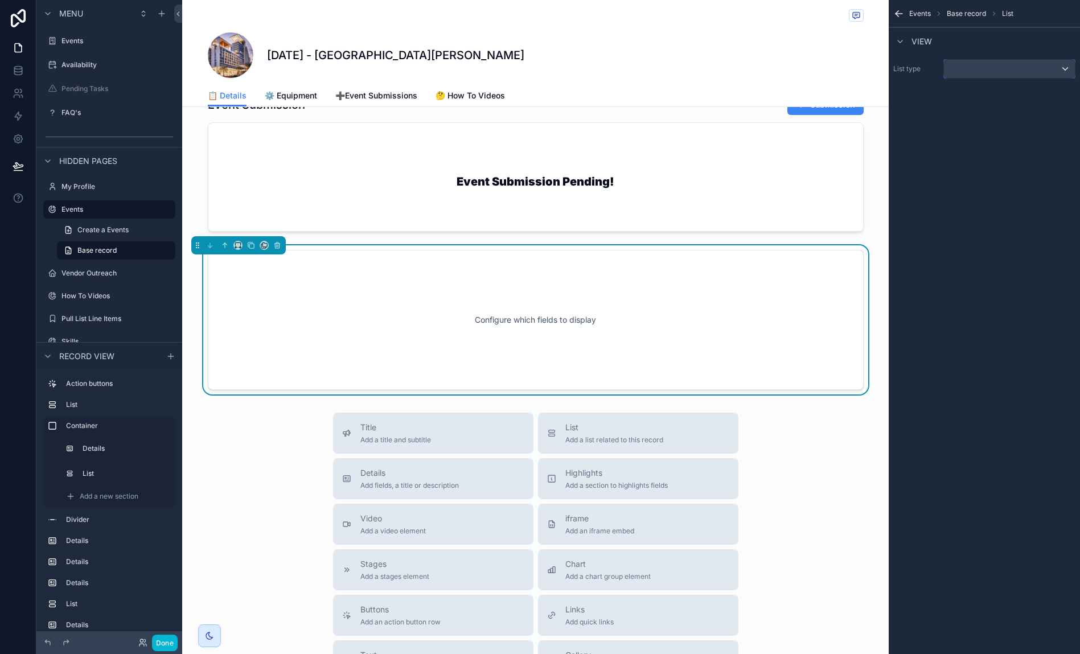
click at [1023, 63] on div "scrollable content" at bounding box center [1009, 69] width 131 height 18
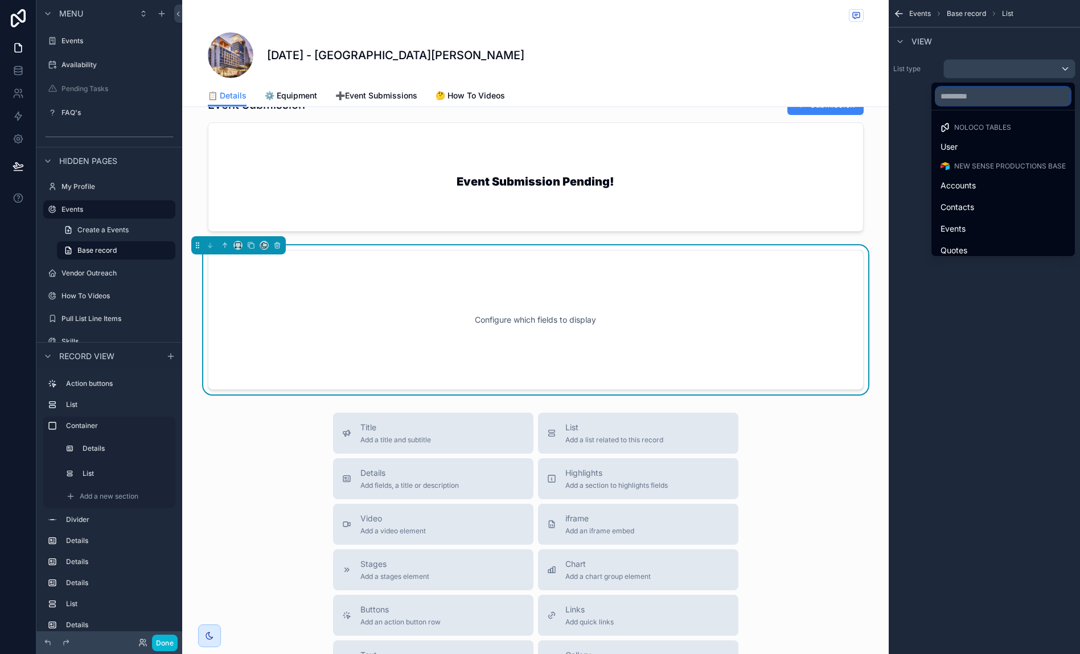
click at [991, 91] on input "text" at bounding box center [1003, 96] width 134 height 18
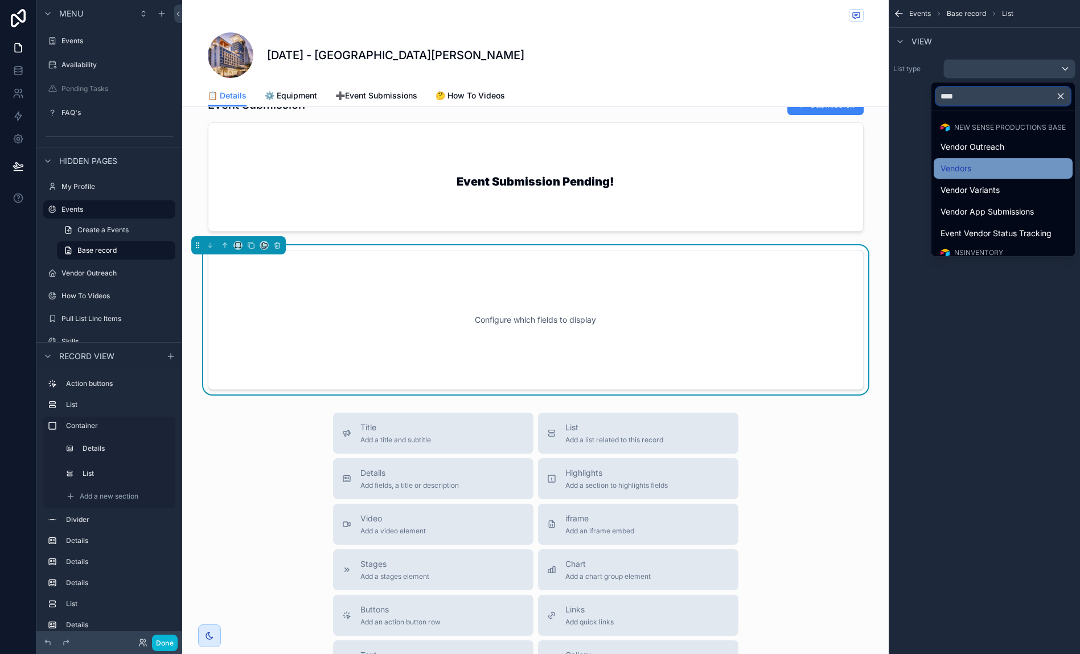
type input "****"
click at [1014, 168] on div "Vendors" at bounding box center [1003, 169] width 125 height 14
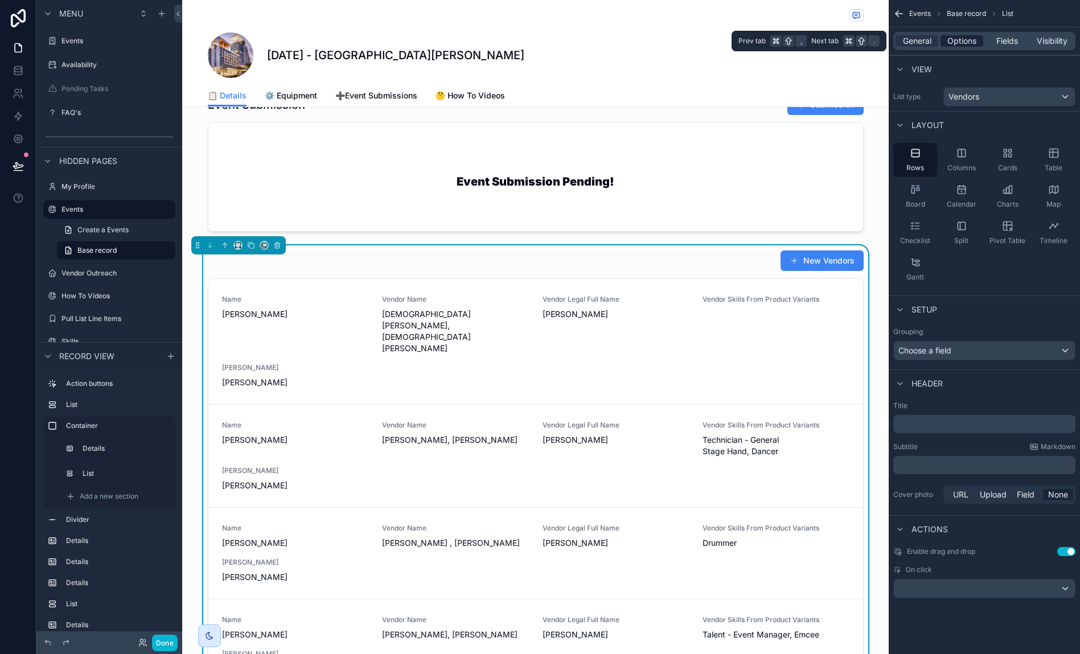
click at [967, 36] on span "Options" at bounding box center [961, 40] width 29 height 11
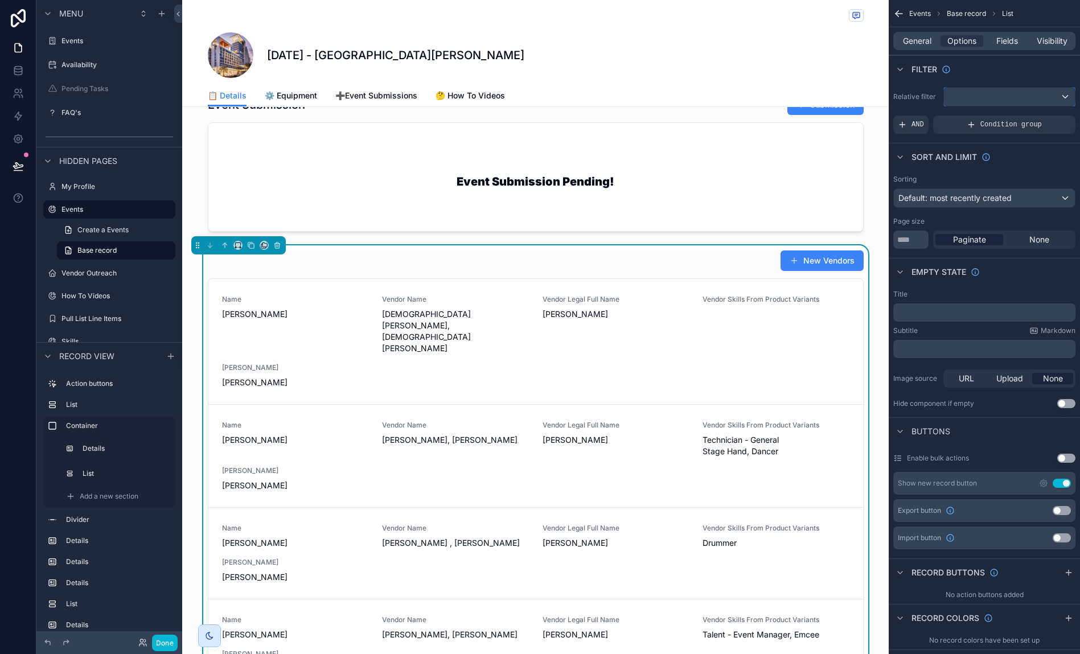
click at [992, 95] on div "scrollable content" at bounding box center [1009, 97] width 131 height 18
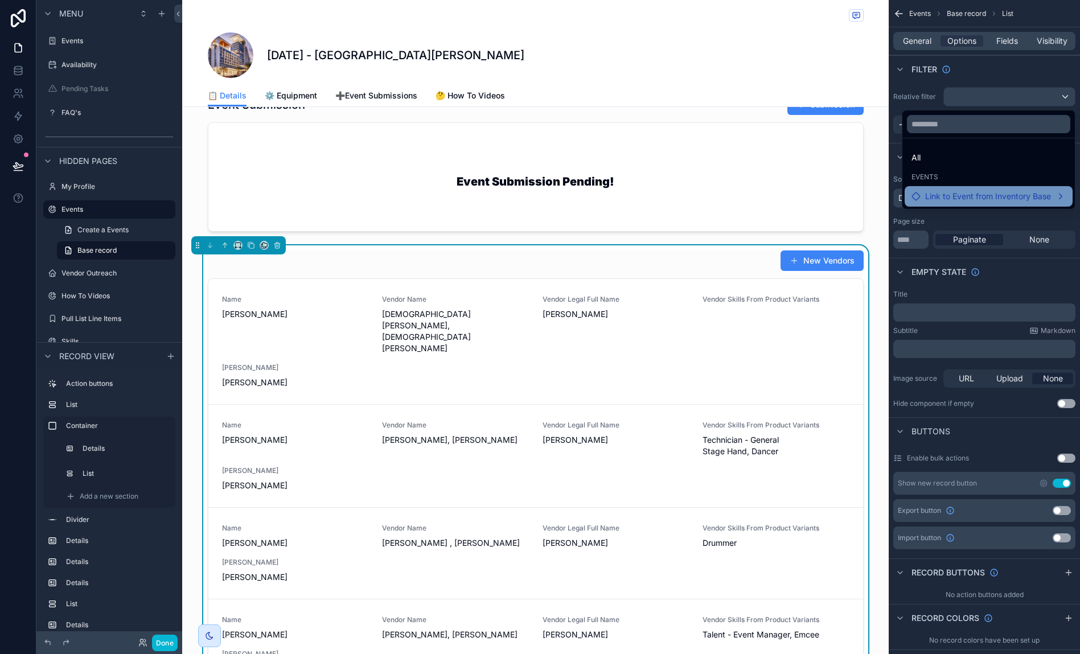
click at [973, 191] on span "Link to Event from Inventory Base" at bounding box center [988, 197] width 126 height 14
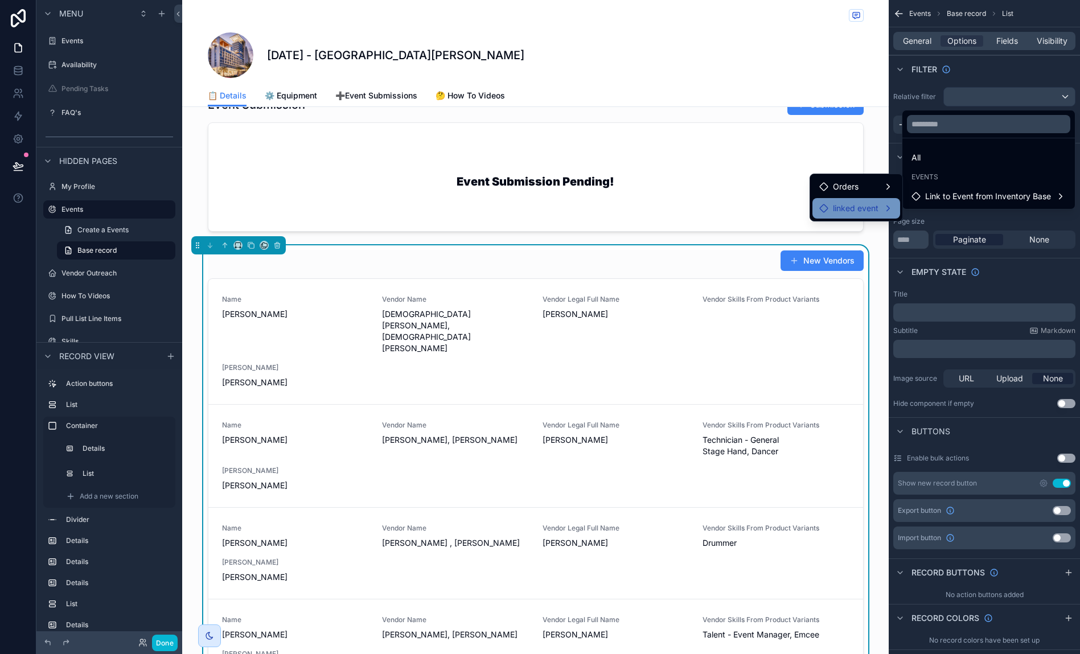
click at [876, 207] on span "linked event" at bounding box center [856, 209] width 46 height 14
click at [943, 207] on span "Link to Event from Inventory Base" at bounding box center [988, 210] width 126 height 14
click at [1010, 171] on div "Events" at bounding box center [989, 177] width 168 height 16
click at [1033, 71] on div "scrollable content" at bounding box center [540, 327] width 1080 height 654
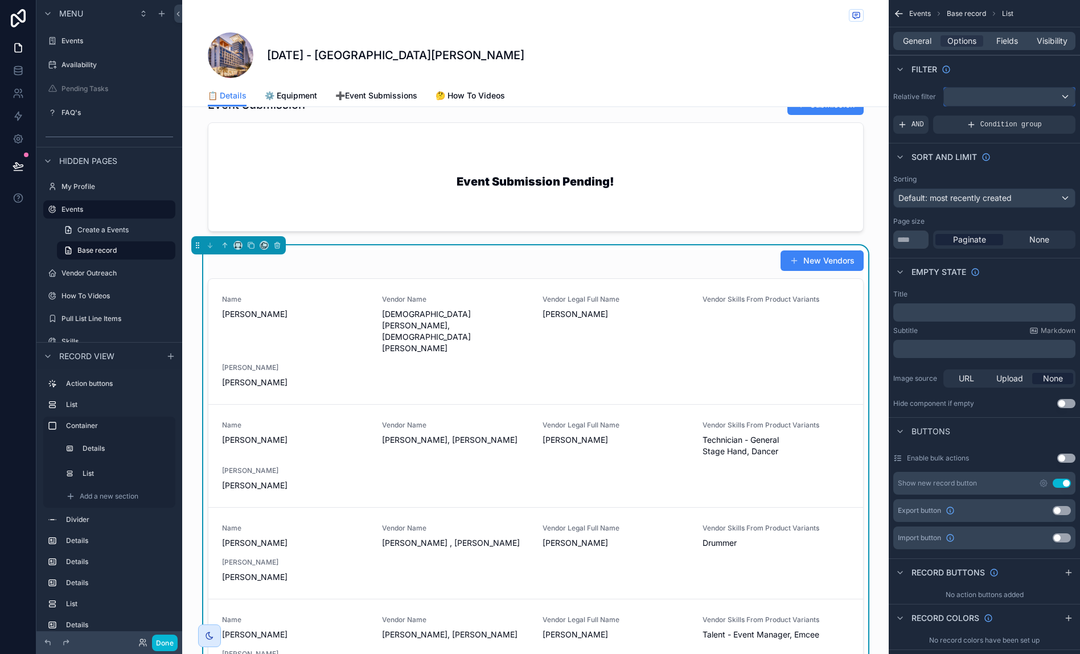
click at [1009, 95] on div "scrollable content" at bounding box center [1009, 97] width 131 height 18
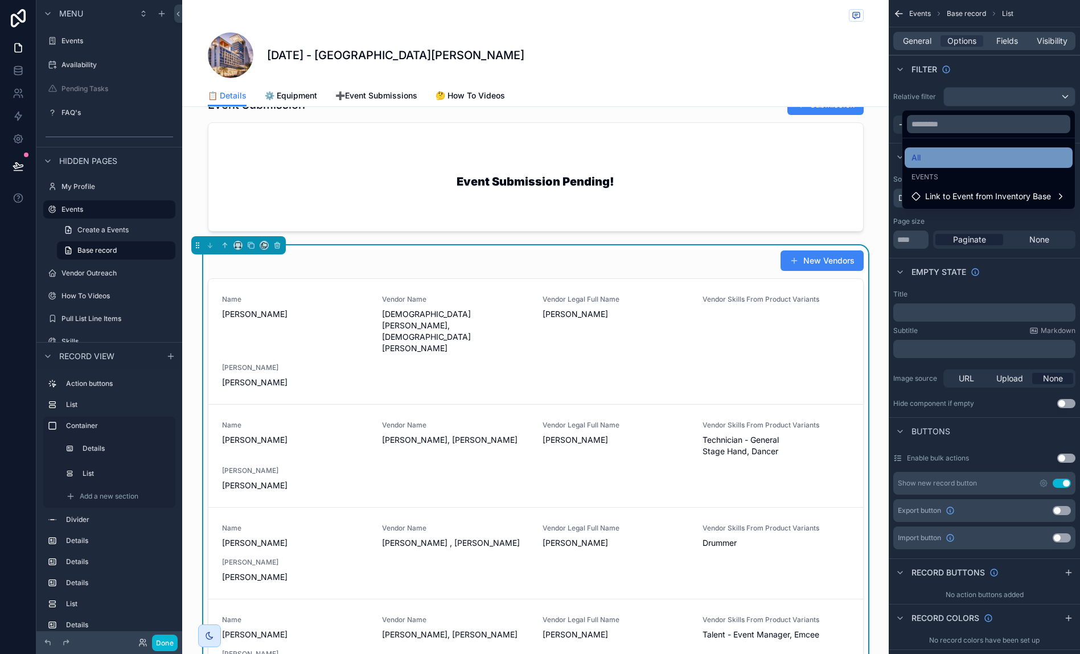
click at [990, 161] on div "All" at bounding box center [989, 158] width 154 height 14
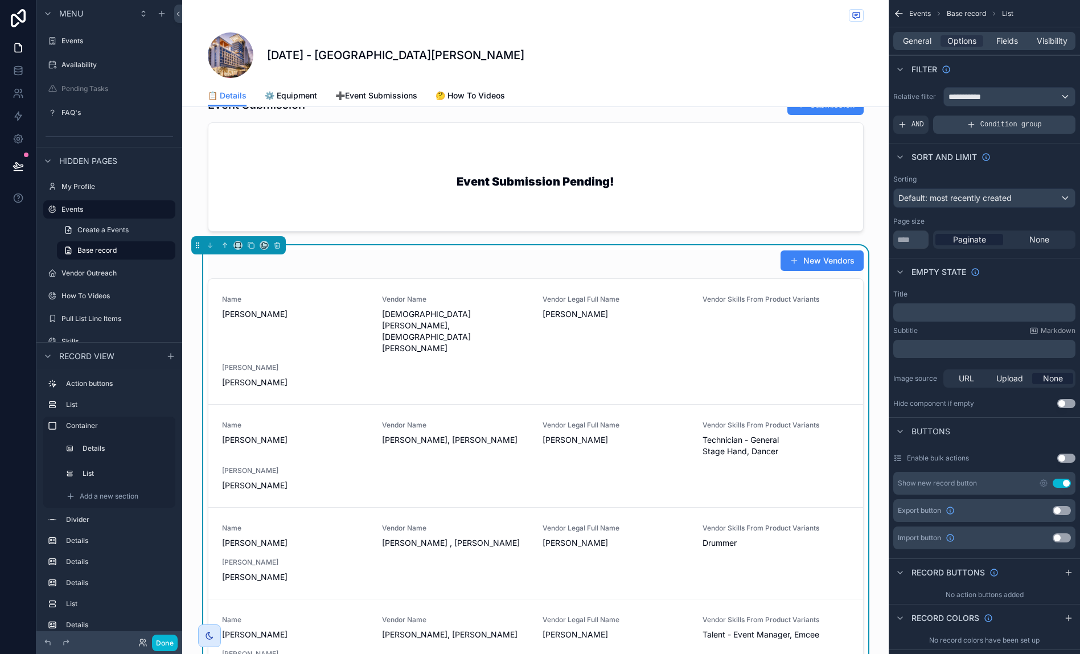
click at [998, 132] on div "Condition group" at bounding box center [1004, 125] width 142 height 18
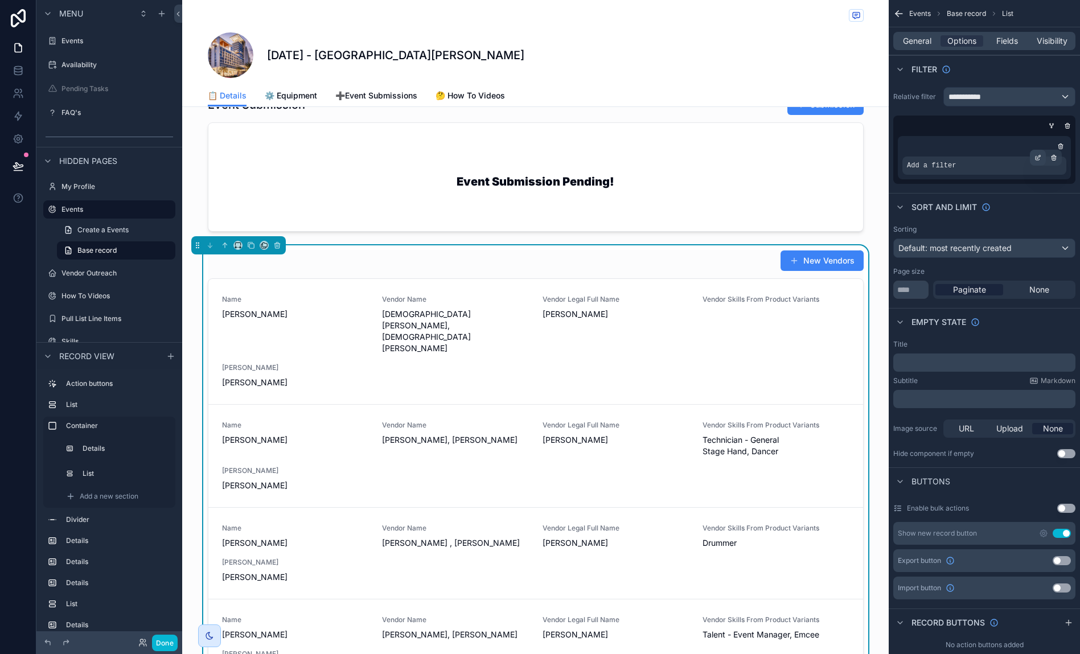
click at [1040, 161] on icon "scrollable content" at bounding box center [1038, 157] width 7 height 7
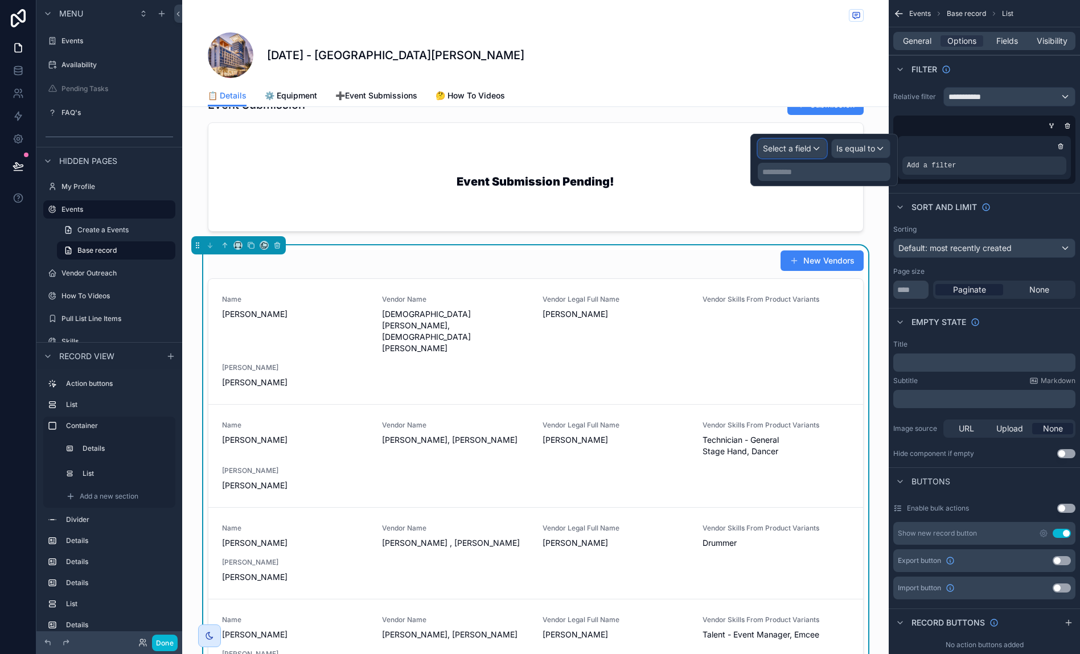
click at [801, 145] on span "Select a field" at bounding box center [787, 148] width 48 height 10
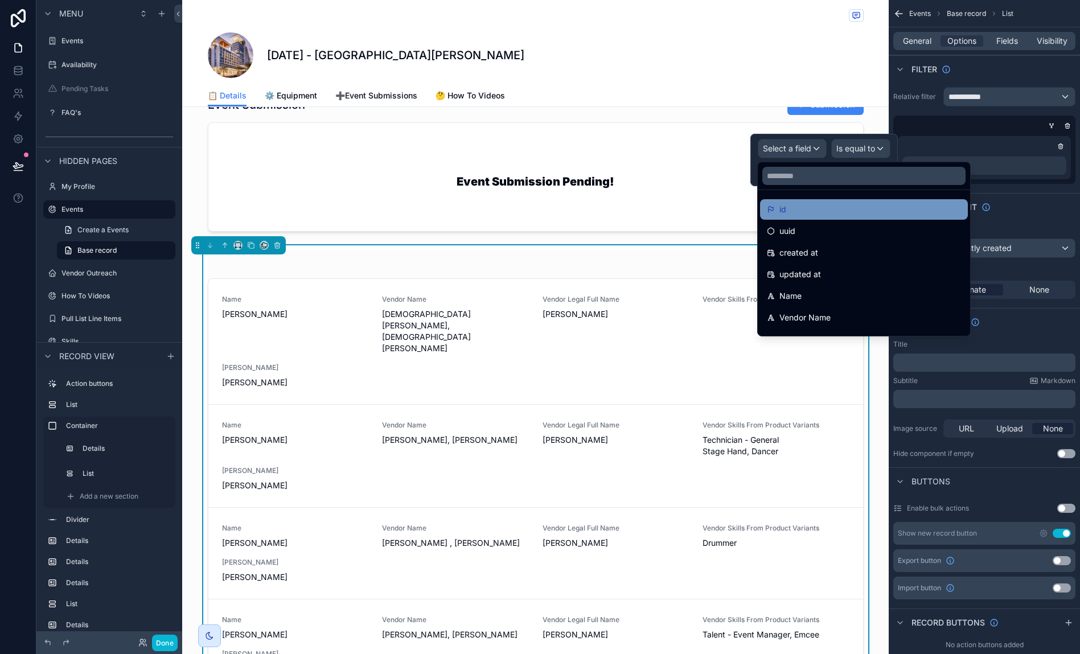
click at [798, 207] on div "id" at bounding box center [864, 210] width 194 height 14
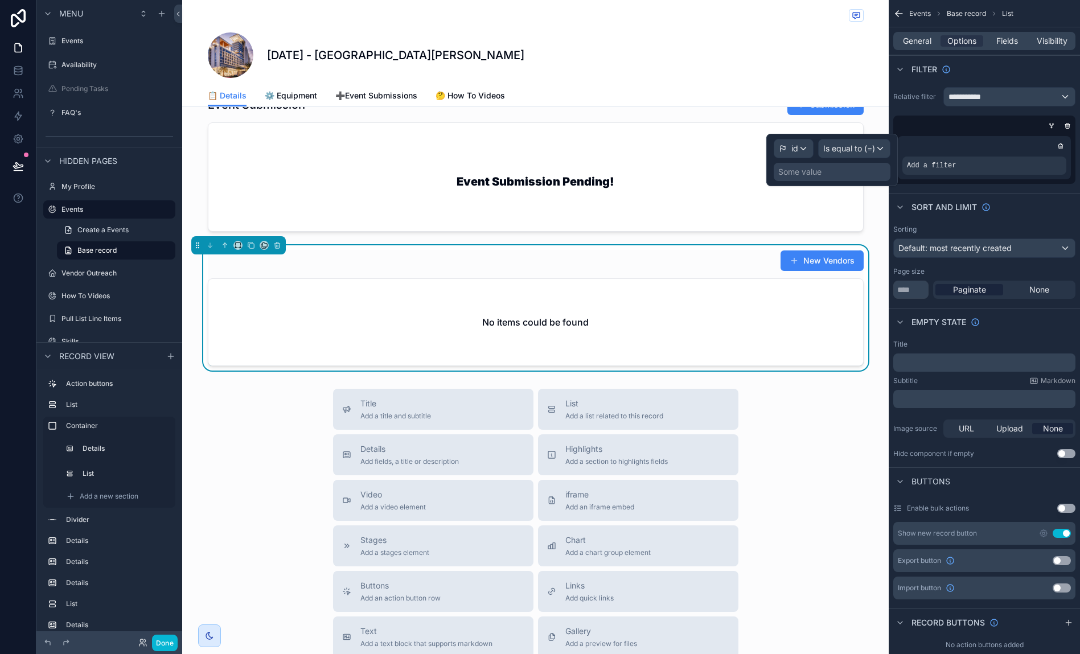
click at [850, 171] on div "Some value" at bounding box center [832, 172] width 117 height 18
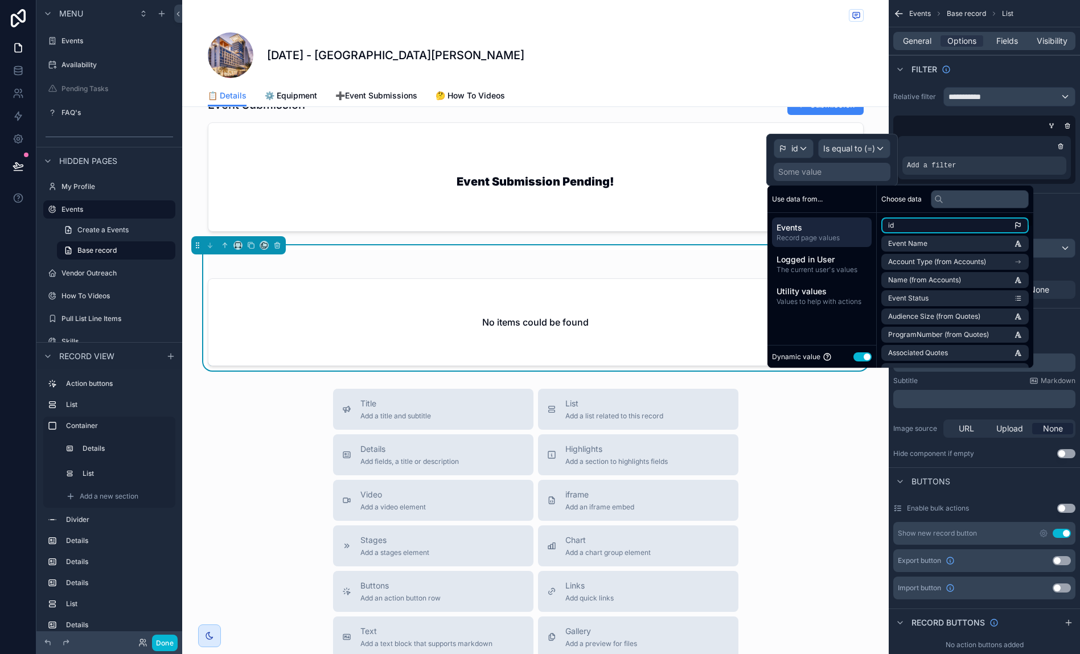
click at [926, 219] on li "id" at bounding box center [954, 226] width 147 height 16
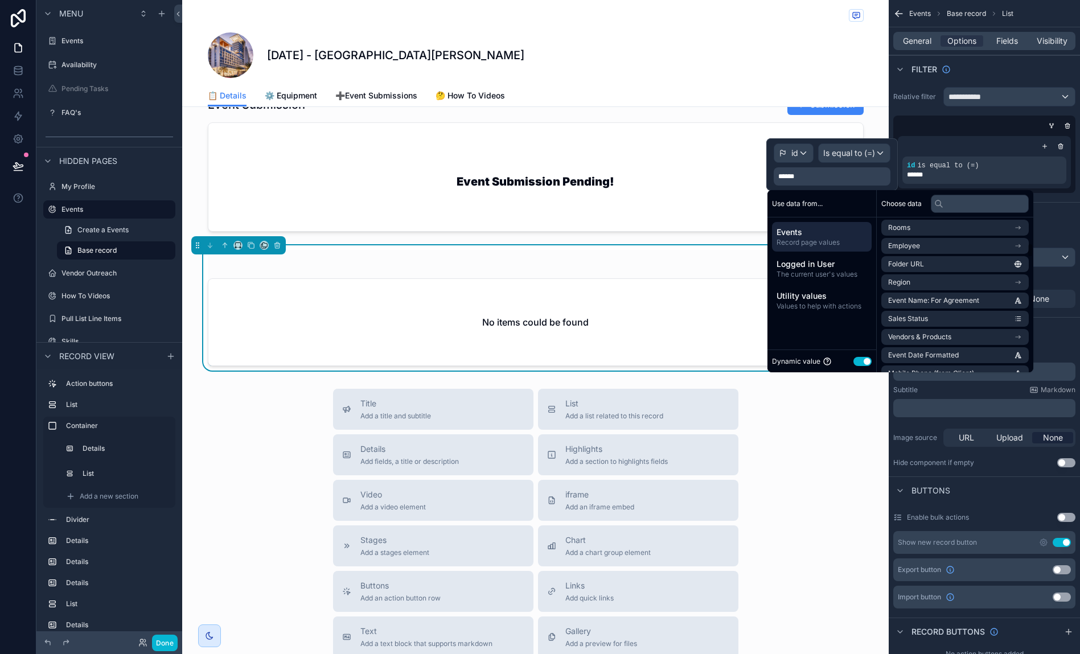
scroll to position [422, 0]
click at [952, 331] on li "Vendors & Products" at bounding box center [954, 336] width 147 height 16
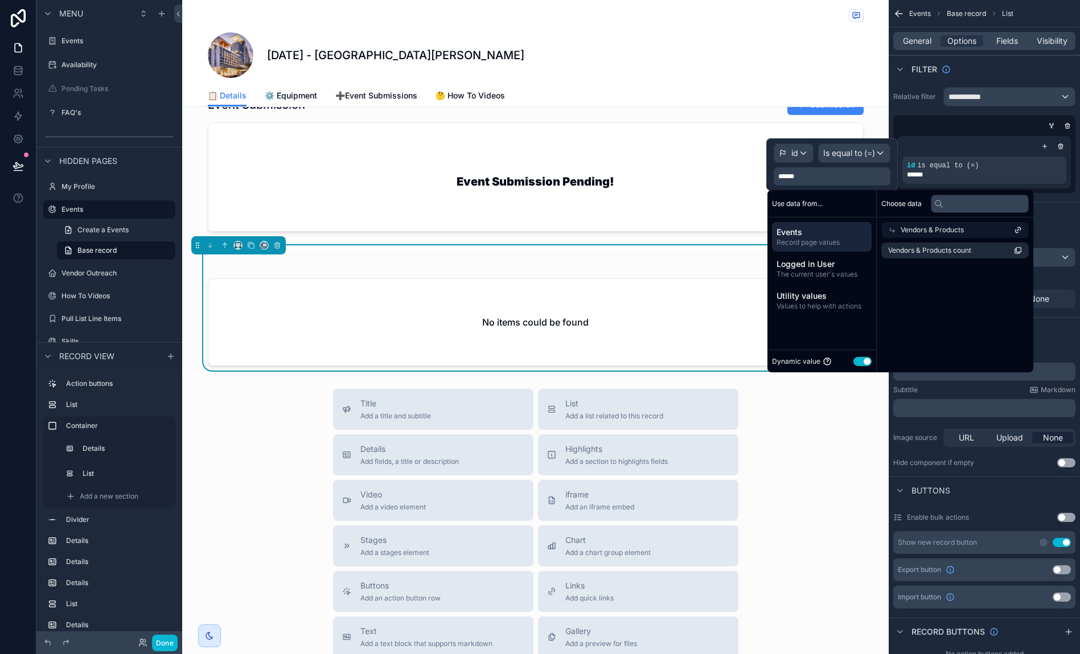
click at [892, 227] on icon at bounding box center [892, 230] width 8 height 8
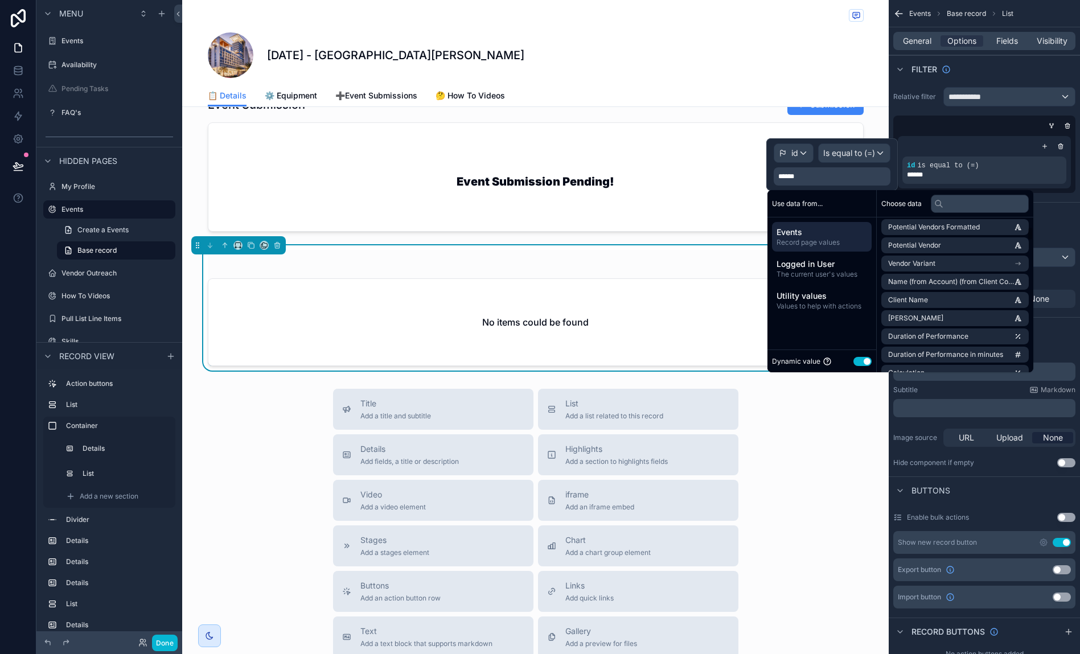
scroll to position [171, 0]
click at [966, 206] on input "text" at bounding box center [980, 204] width 98 height 18
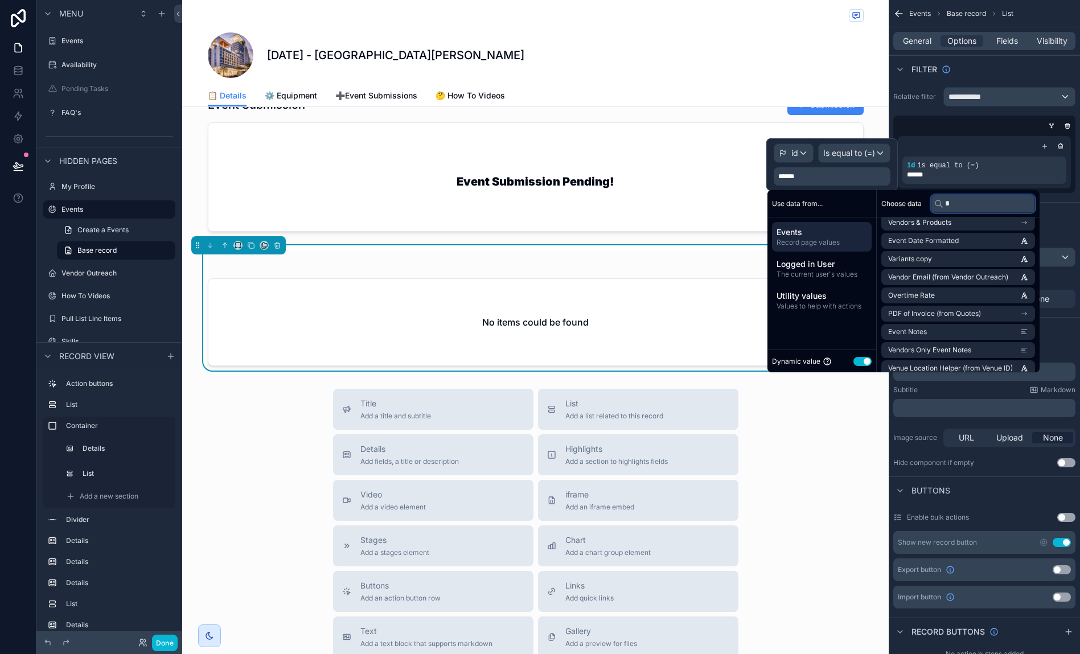
scroll to position [5, 0]
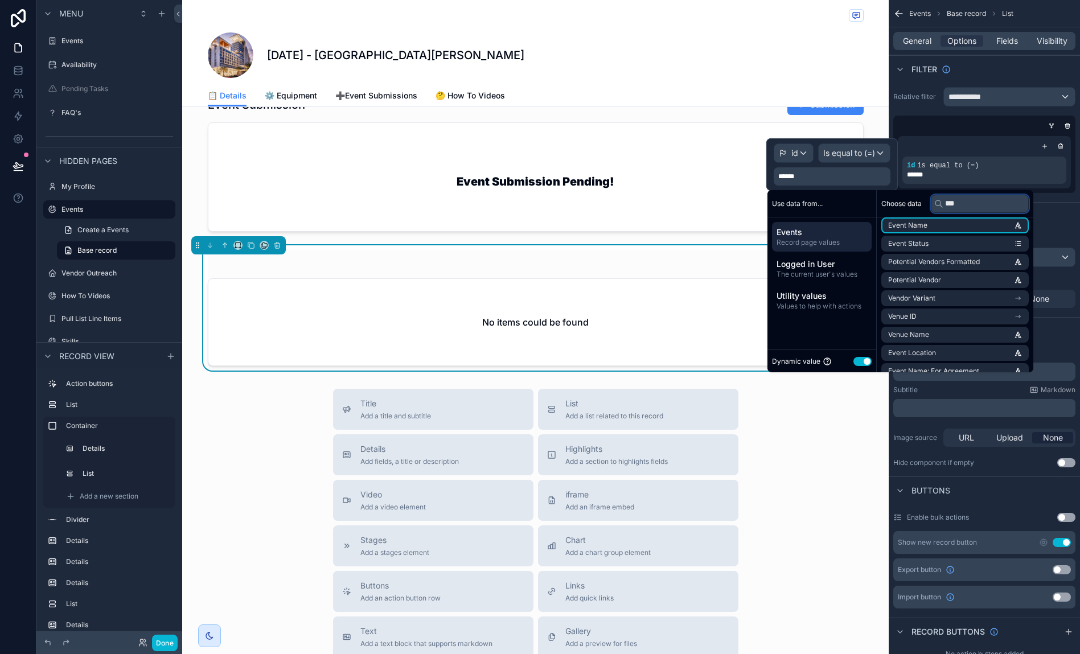
type input "****"
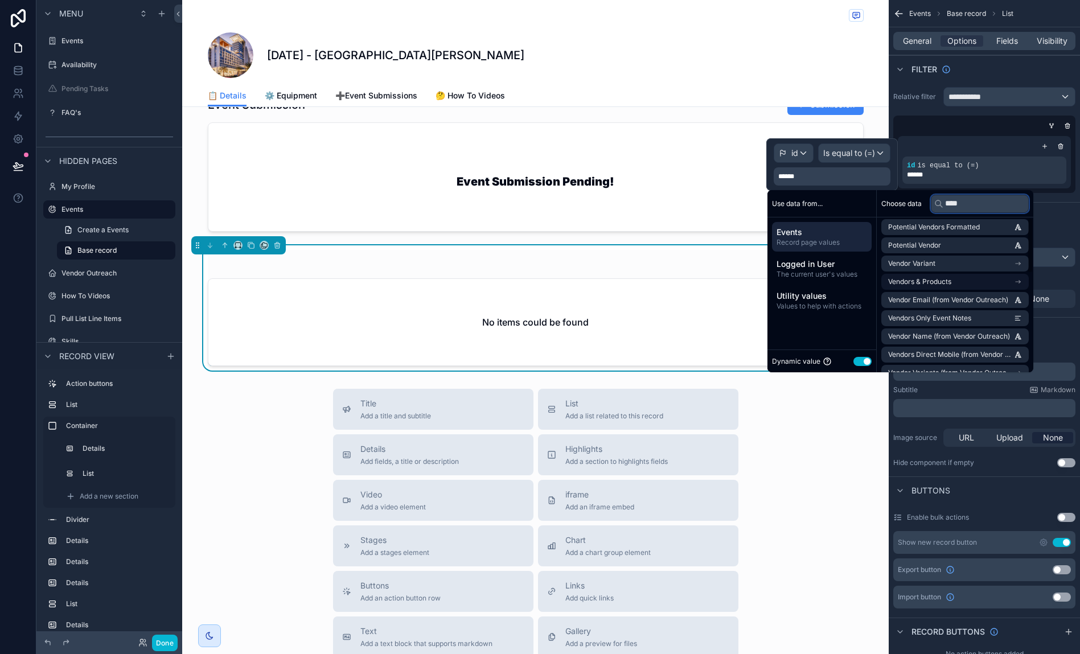
scroll to position [0, 0]
click at [276, 249] on icon "scrollable content" at bounding box center [277, 245] width 8 height 8
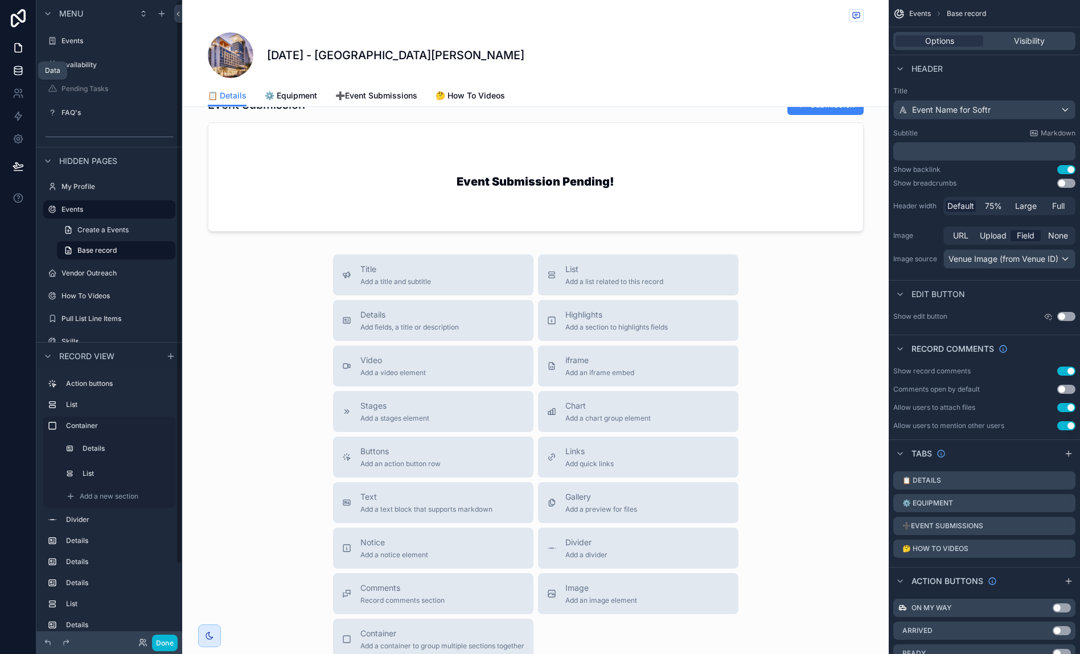
click at [17, 72] on icon at bounding box center [17, 70] width 7 height 5
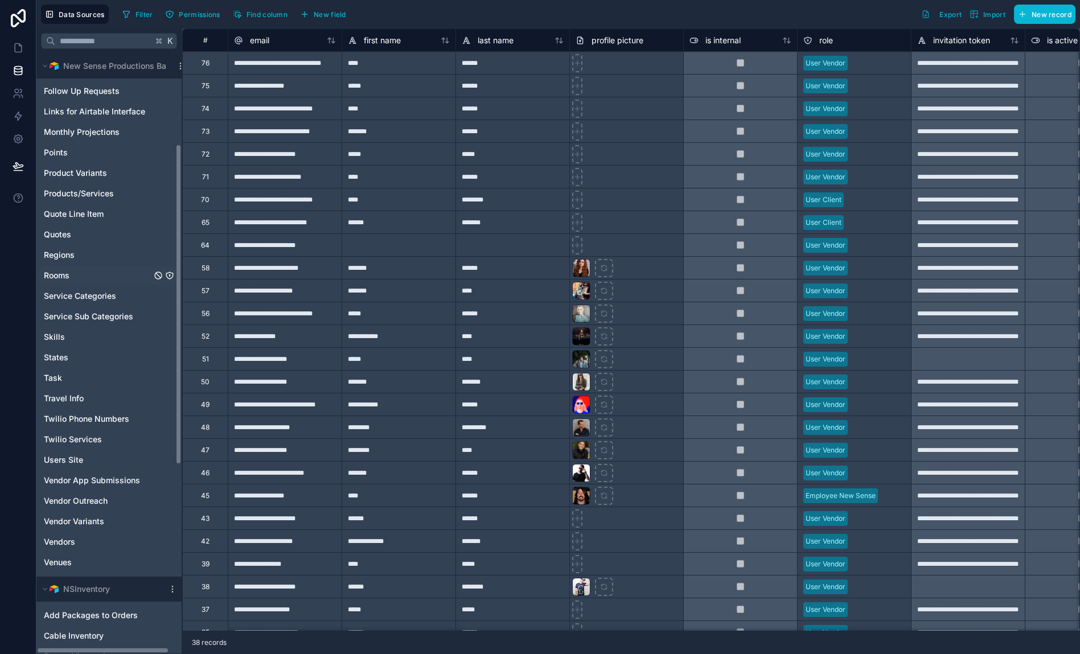
scroll to position [178, 0]
click at [93, 499] on span "Vendor Outreach" at bounding box center [76, 499] width 64 height 11
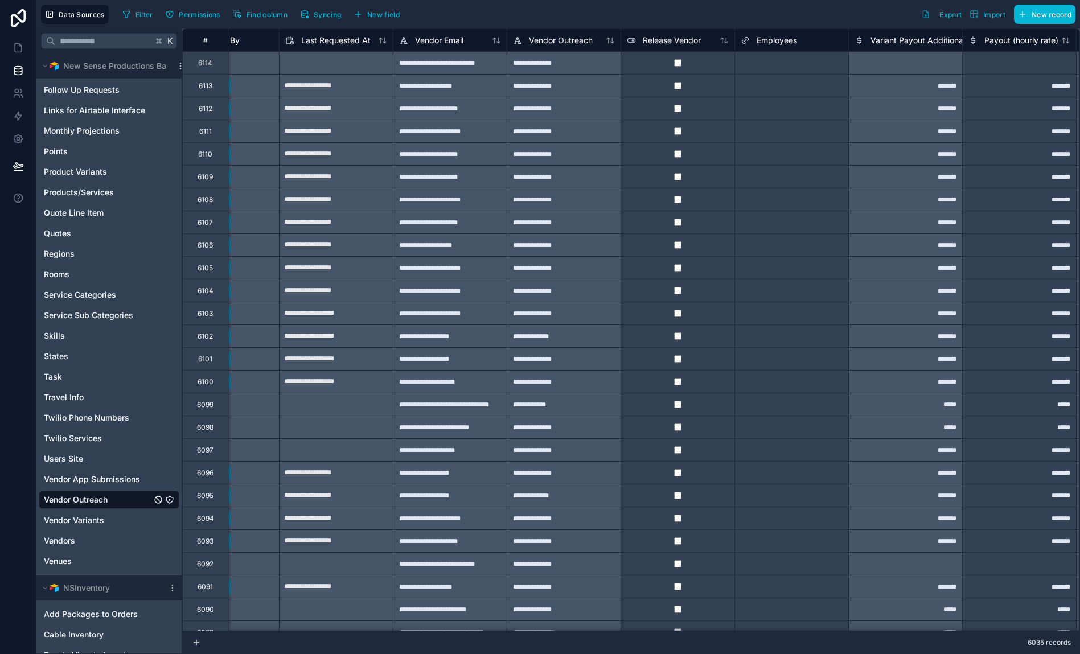
scroll to position [0, 2096]
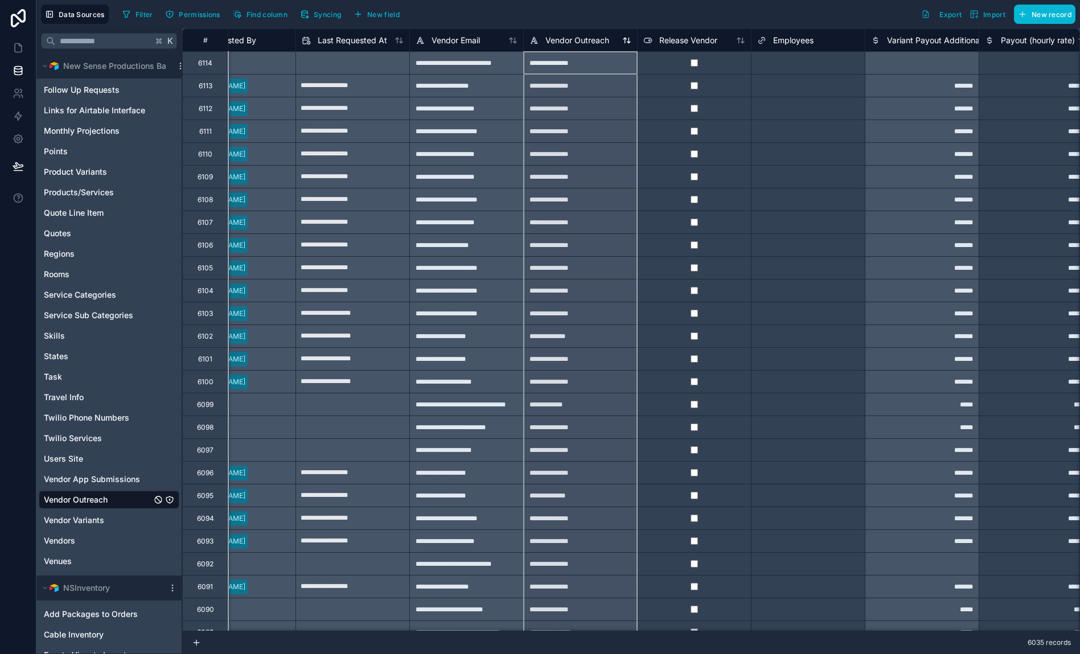
click at [599, 44] on span "Vendor Outreach" at bounding box center [577, 40] width 64 height 11
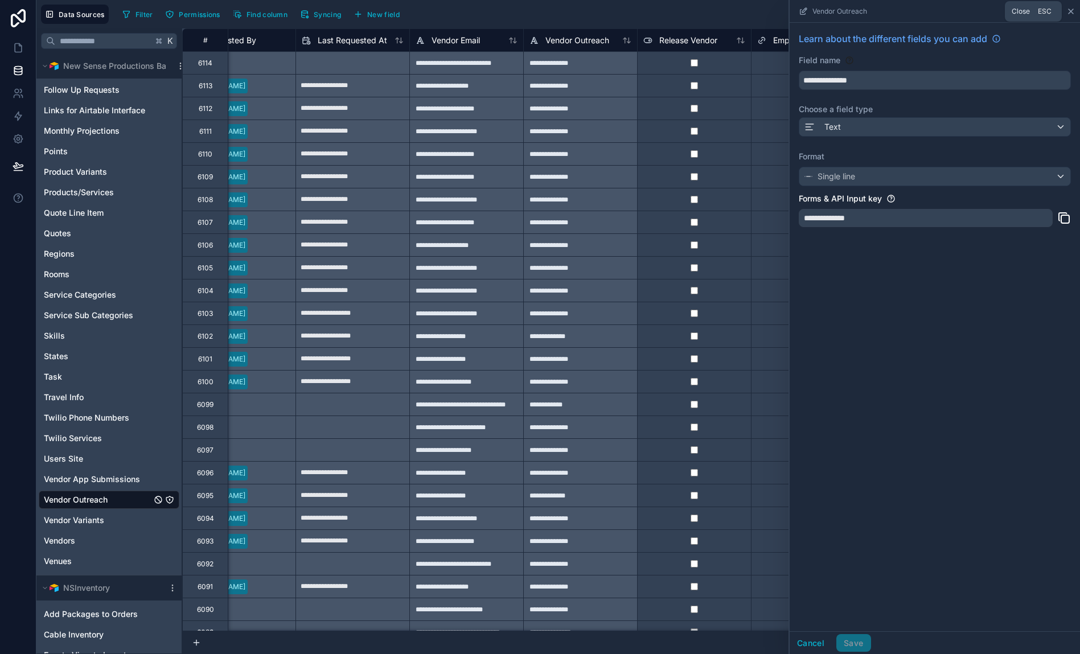
click at [1070, 13] on icon at bounding box center [1070, 11] width 9 height 9
